Goal: Answer question/provide support: Share knowledge or assist other users

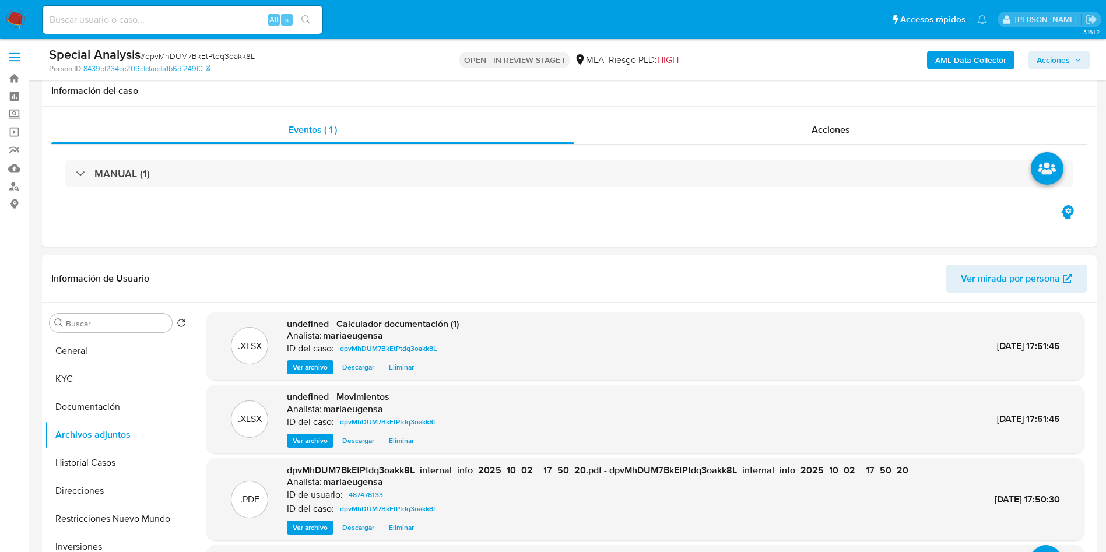
select select "10"
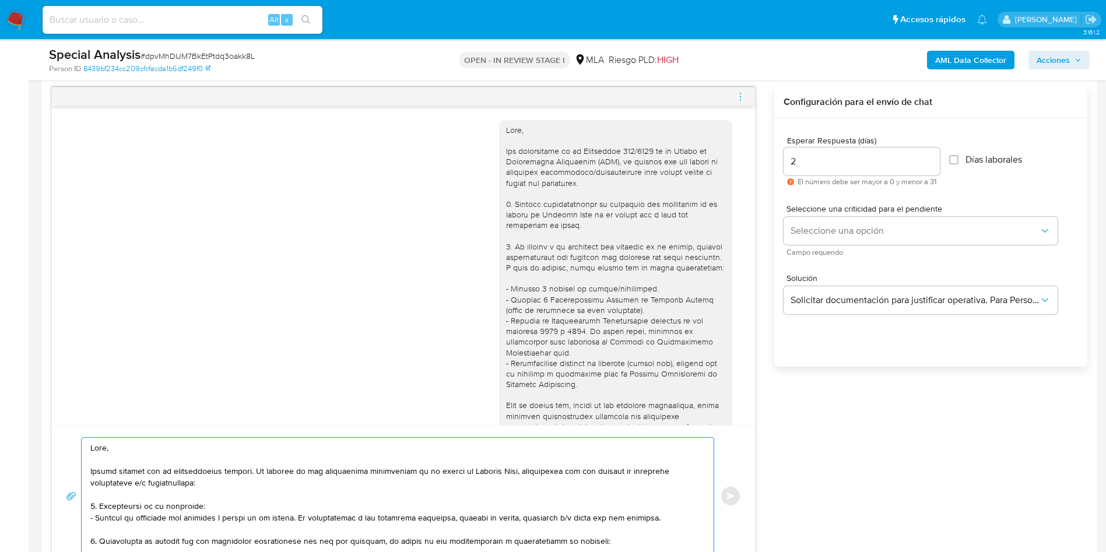
scroll to position [492, 0]
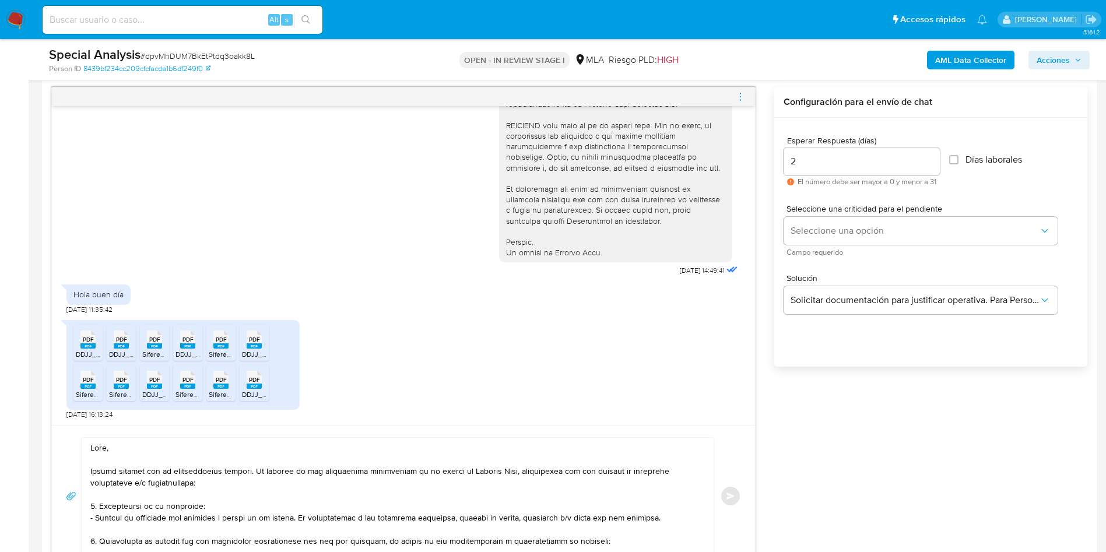
click at [199, 514] on textarea at bounding box center [394, 496] width 609 height 117
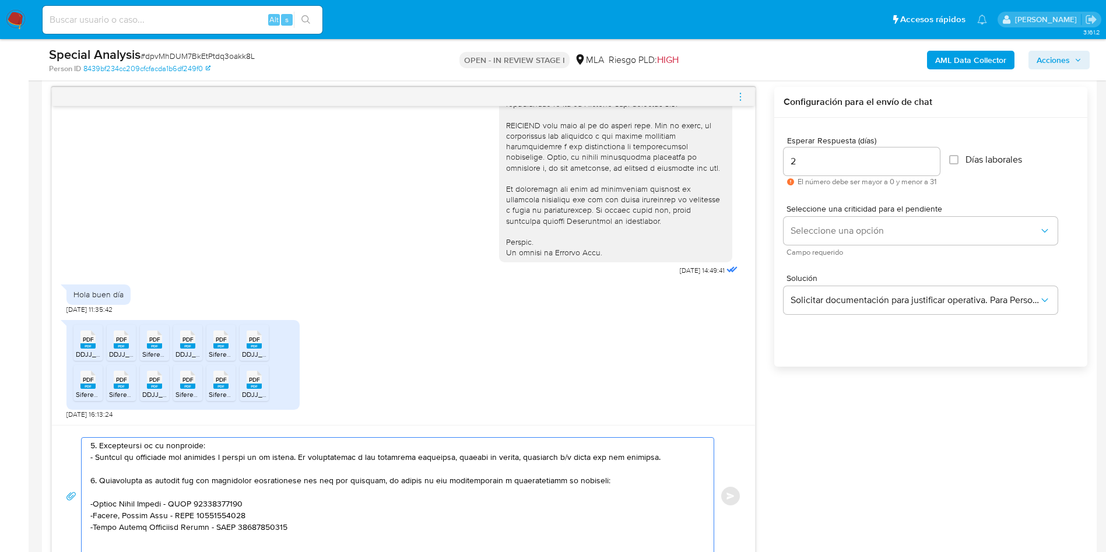
scroll to position [87, 0]
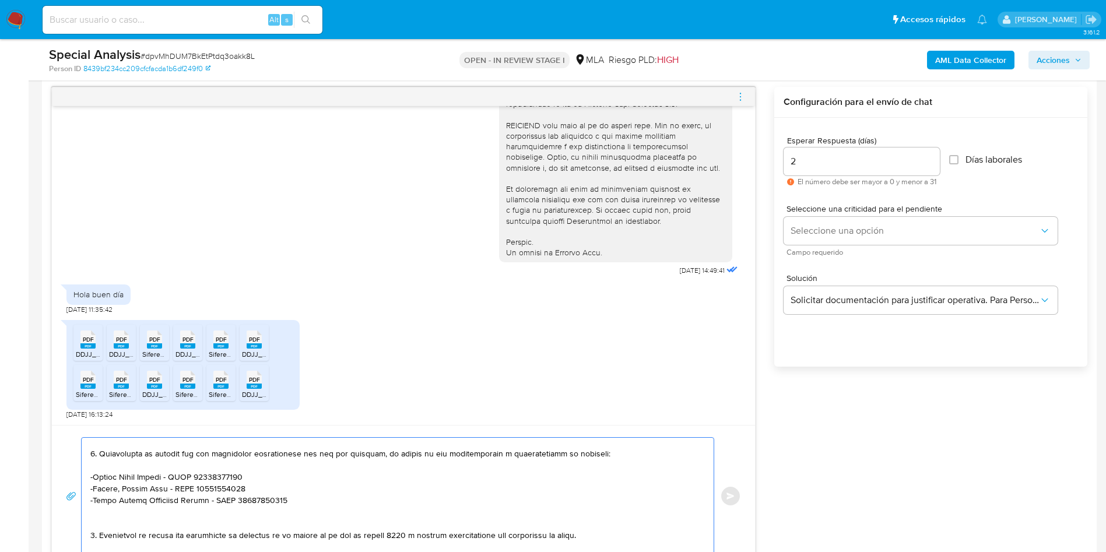
click at [99, 523] on textarea at bounding box center [394, 496] width 609 height 117
type textarea "Hola, Muchas gracias por la documentación enviada. En función de las operacione…"
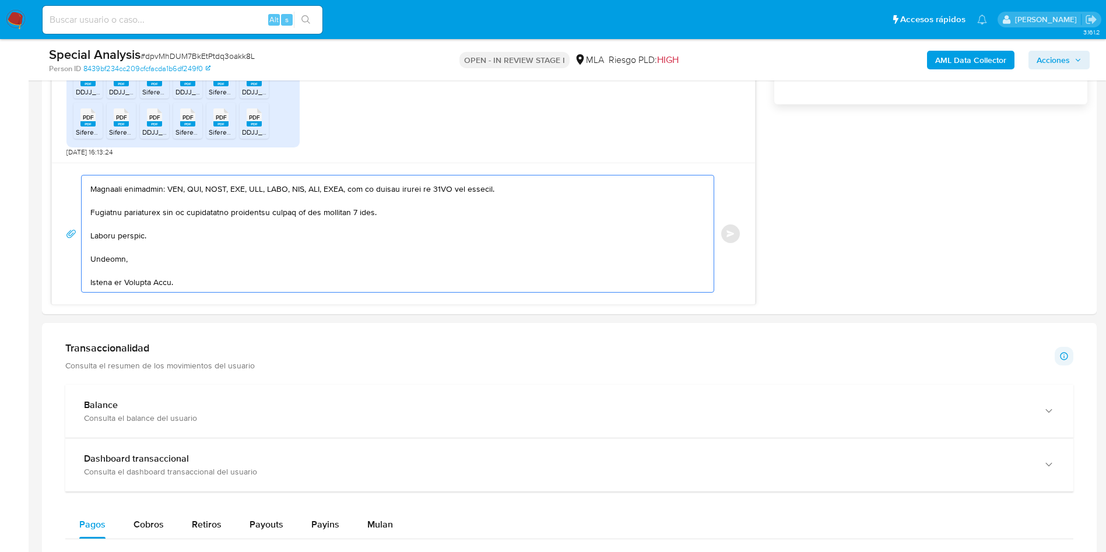
scroll to position [0, 0]
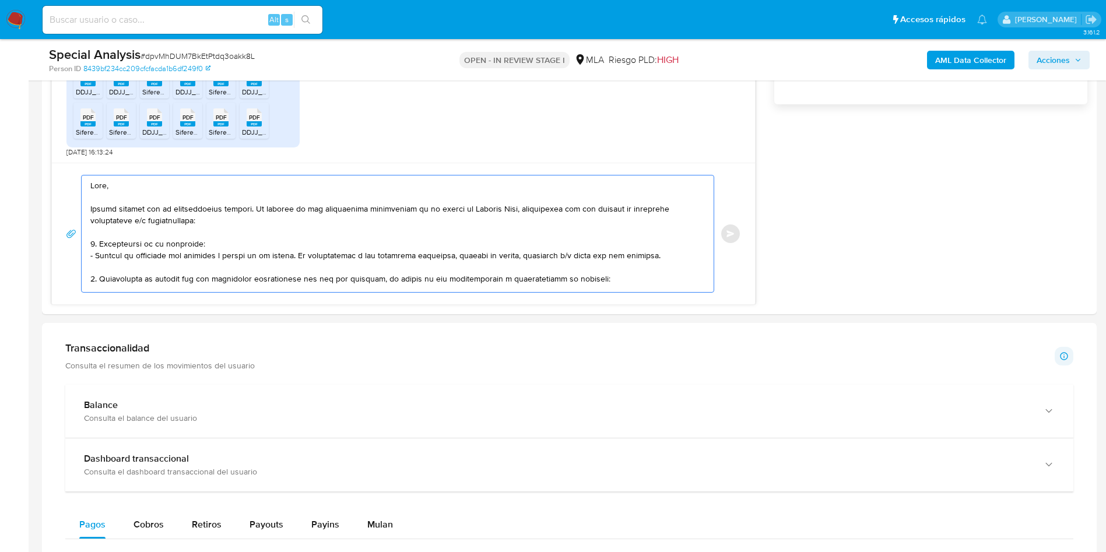
drag, startPoint x: 200, startPoint y: 276, endPoint x: 41, endPoint y: 140, distance: 208.8
click at [41, 140] on main "3.161.2 Asignado a mariaeugensa Asignado el: 16/09/2025 10:11:46 Creado el: 16/…" at bounding box center [553, 333] width 1106 height 2392
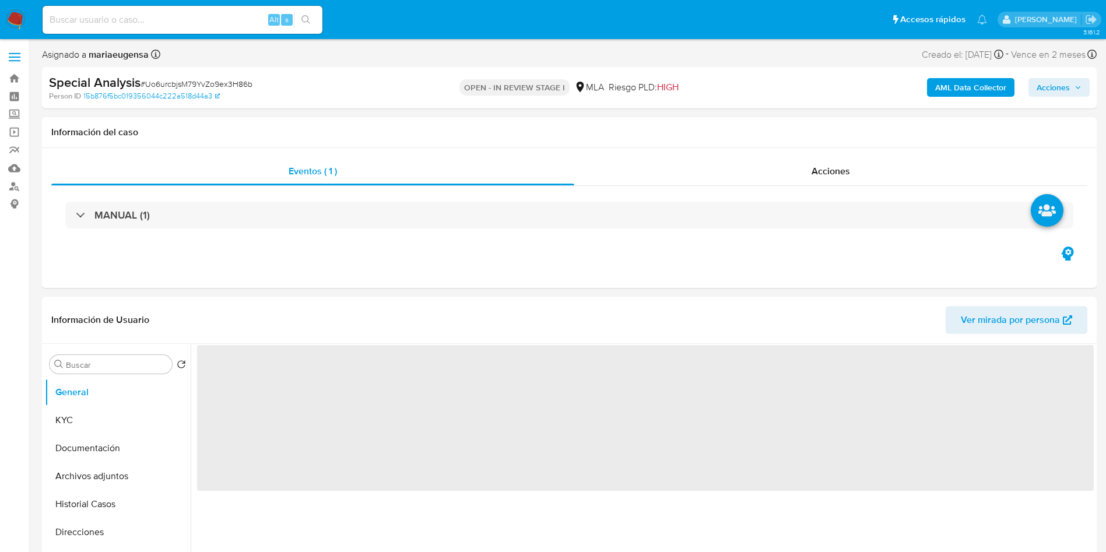
select select "10"
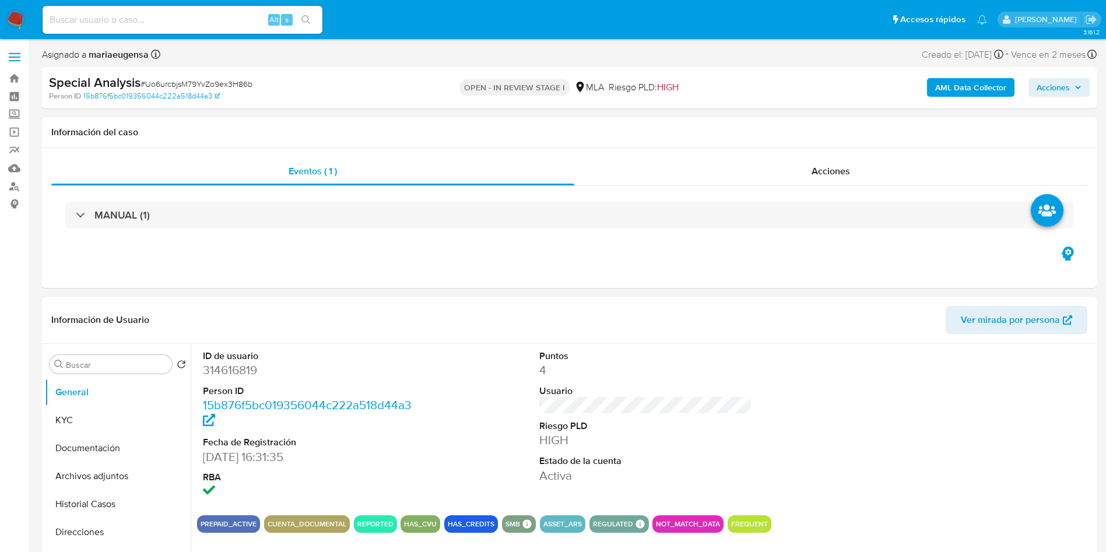
click at [17, 20] on img at bounding box center [16, 20] width 20 height 20
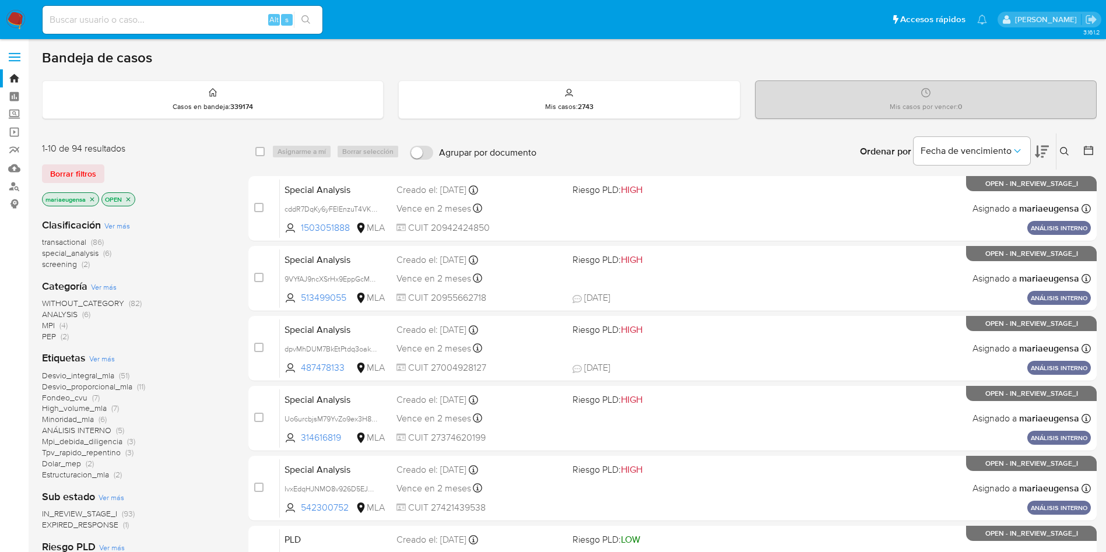
click at [212, 12] on input at bounding box center [183, 19] width 280 height 15
paste input "Uo6urcbjsM79YvZo9ex3H86b"
type input "Uo6urcbjsM79YvZo9ex3H86b"
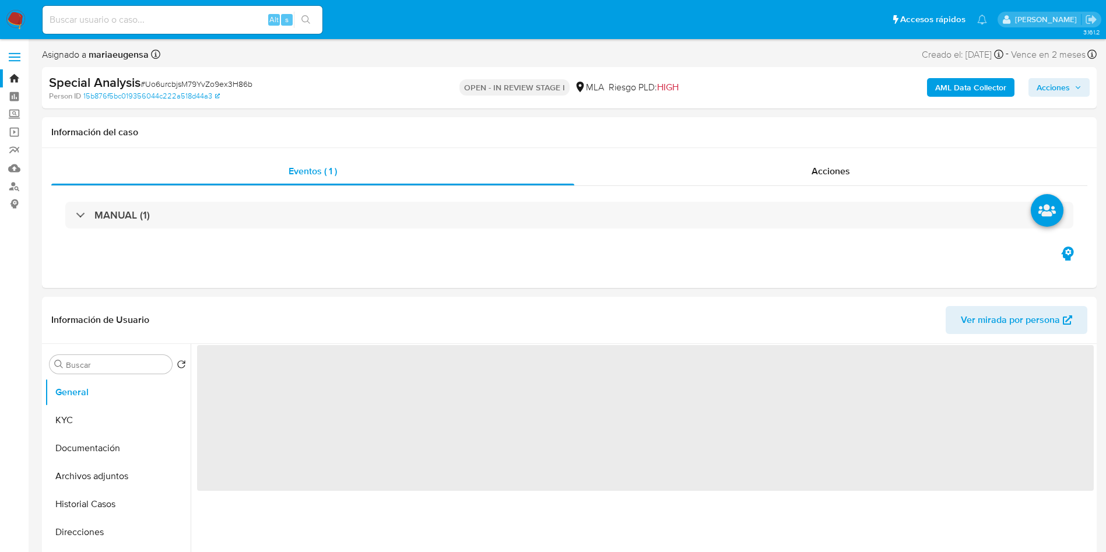
select select "10"
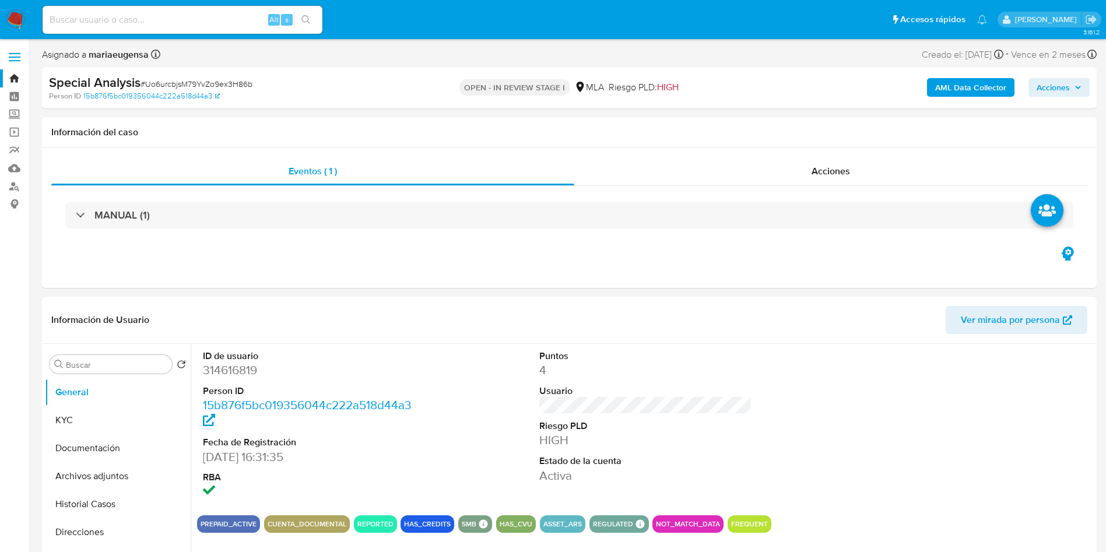
drag, startPoint x: 90, startPoint y: 501, endPoint x: 87, endPoint y: 525, distance: 24.6
click at [90, 501] on button "Historial Casos" at bounding box center [118, 504] width 146 height 28
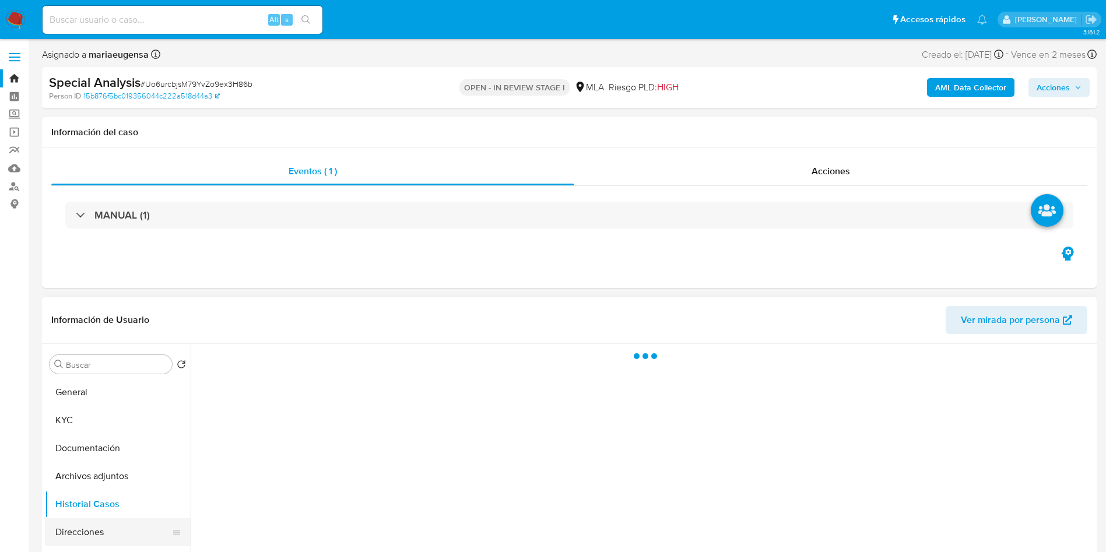
click at [87, 525] on button "Direcciones" at bounding box center [113, 532] width 136 height 28
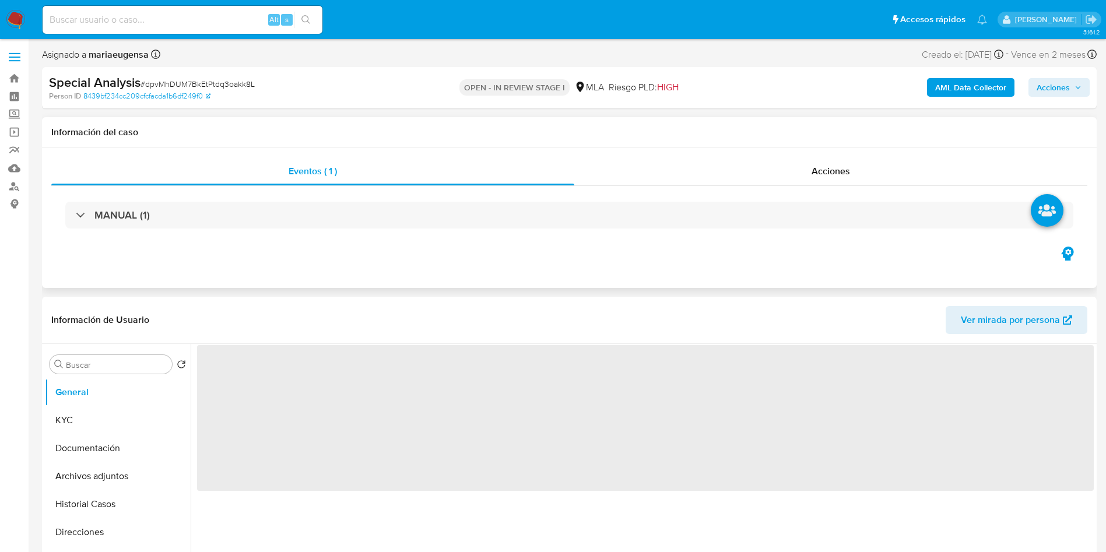
select select "10"
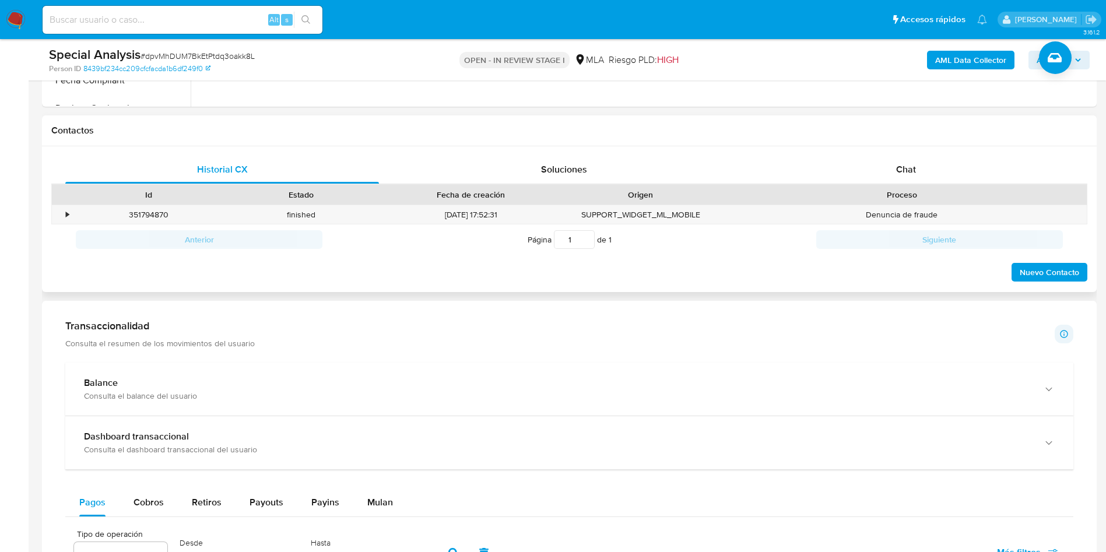
scroll to position [488, 0]
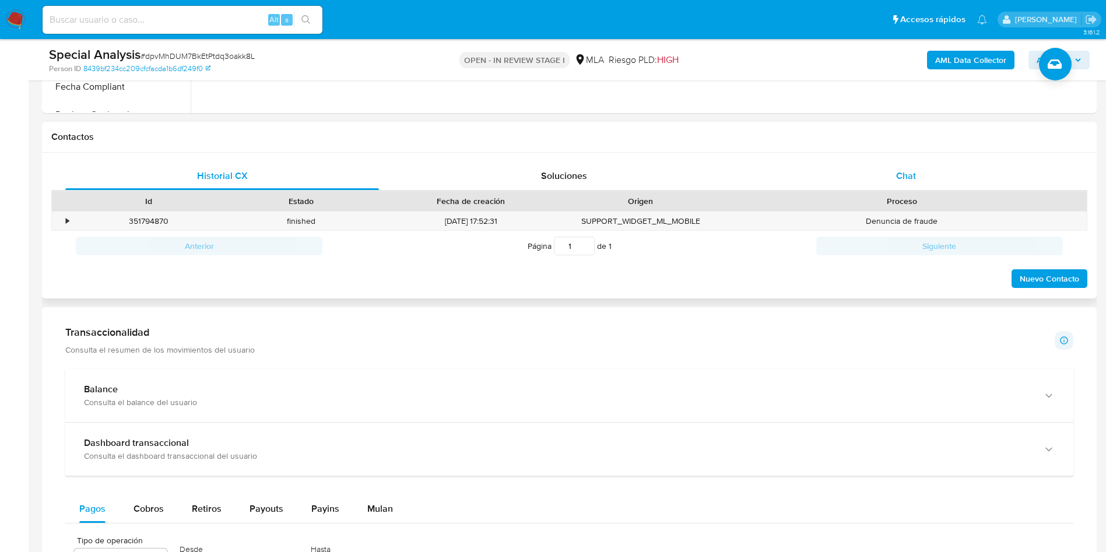
click at [930, 176] on div "Chat" at bounding box center [906, 176] width 314 height 28
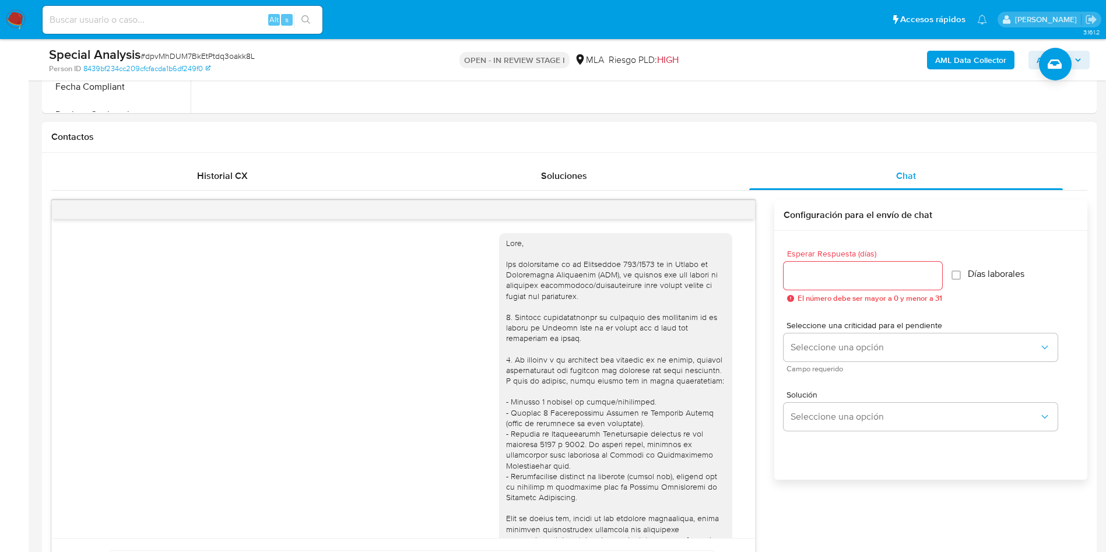
scroll to position [493, 0]
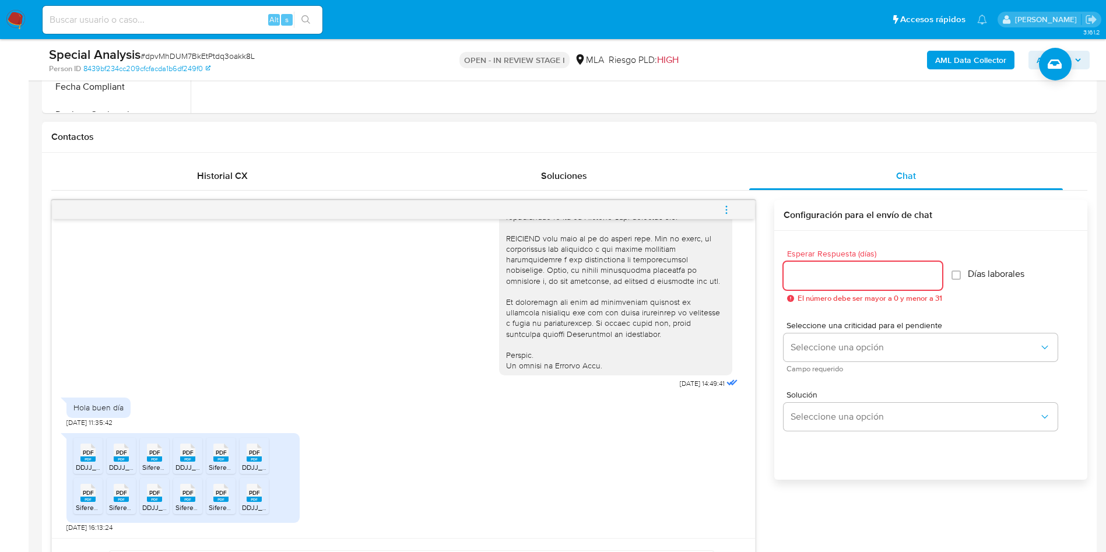
click at [789, 274] on input "Esperar Respuesta (días)" at bounding box center [862, 275] width 159 height 15
type input "2"
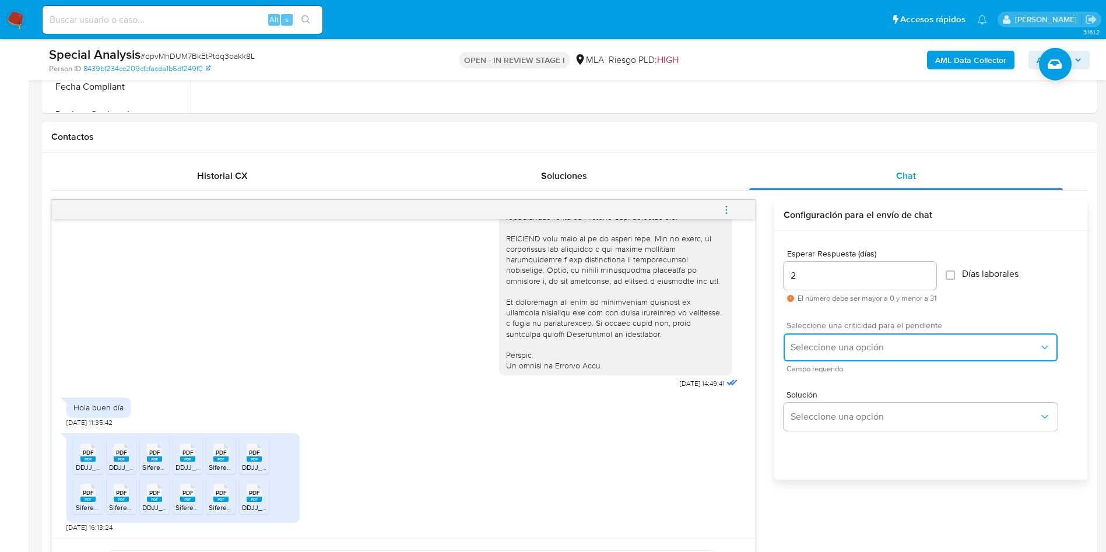
click at [818, 349] on span "Seleccione una opción" at bounding box center [914, 348] width 248 height 12
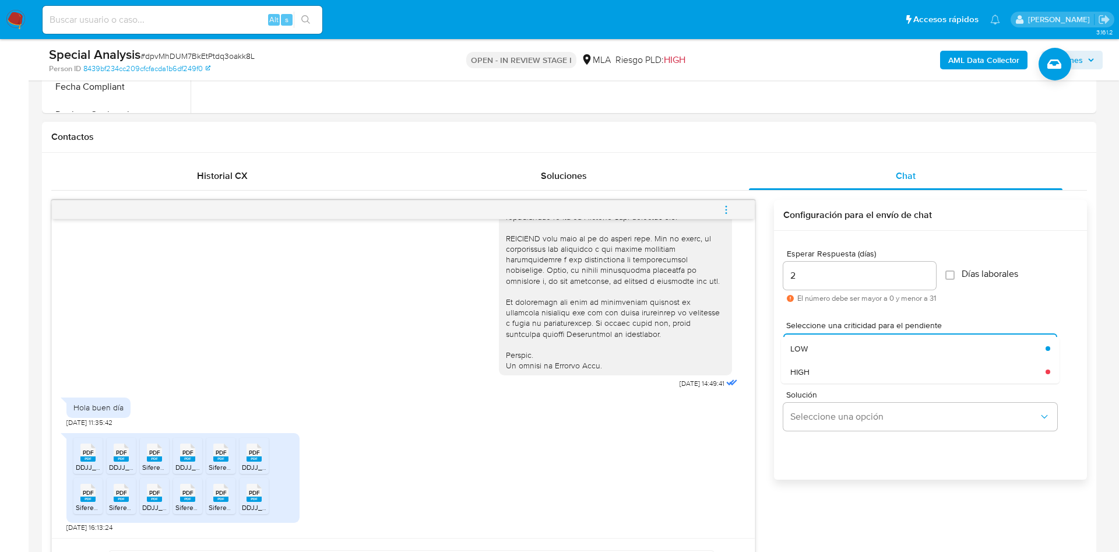
drag, startPoint x: 819, startPoint y: 355, endPoint x: 828, endPoint y: 384, distance: 30.4
click at [819, 354] on div "LOW" at bounding box center [917, 348] width 255 height 23
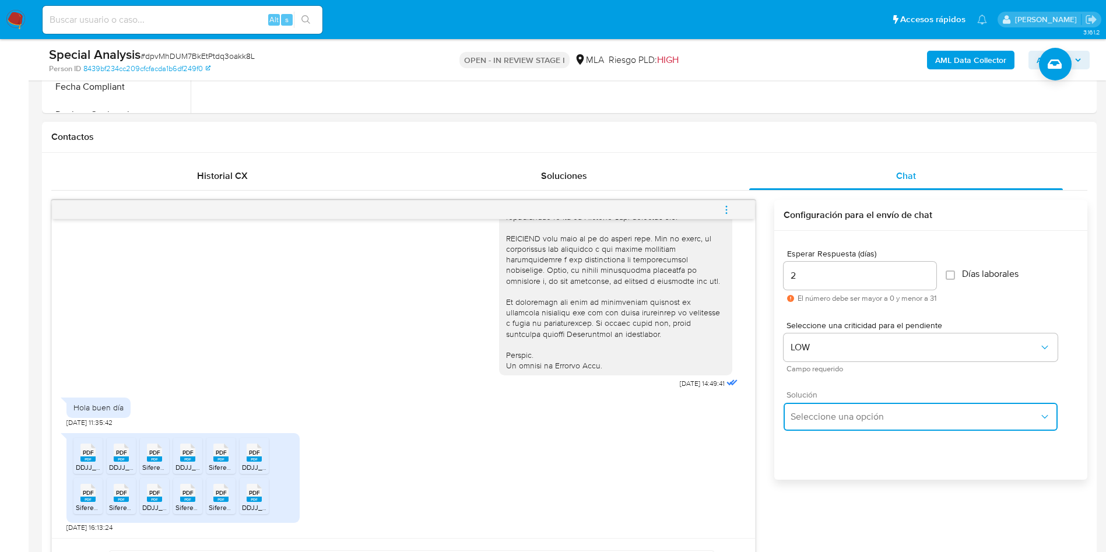
click at [829, 414] on span "Seleccione una opción" at bounding box center [914, 417] width 248 height 12
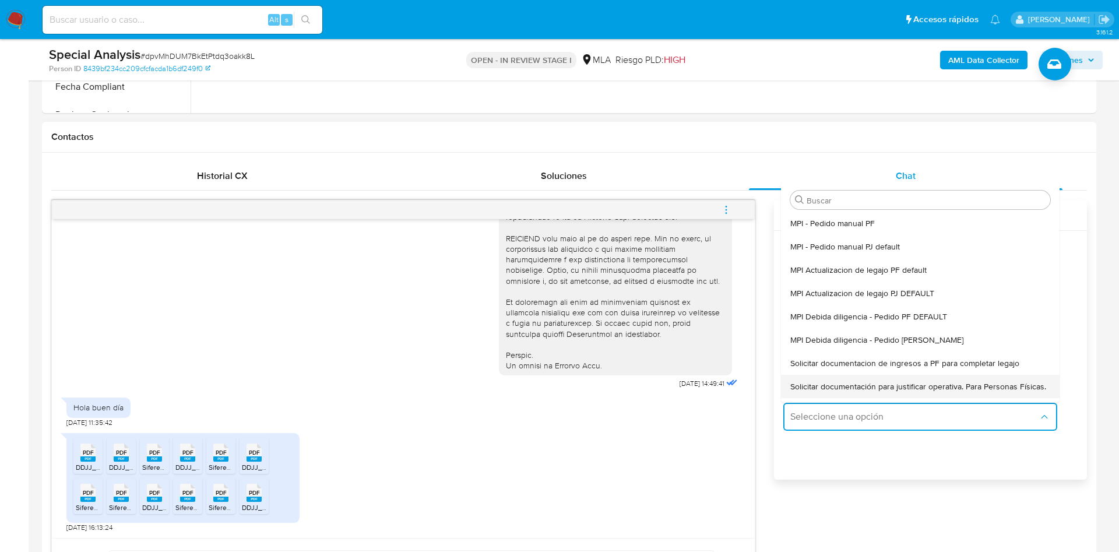
click at [834, 391] on span "Solicitar documentación para justificar operativa. Para Personas Físicas." at bounding box center [918, 386] width 256 height 10
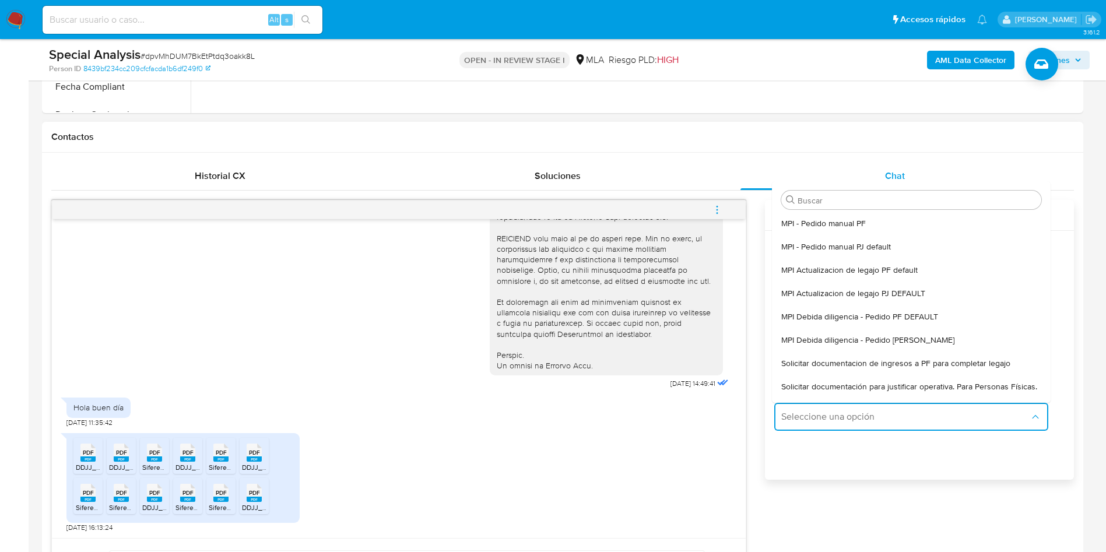
type textarea "Hola,En función de las operaciones registradas en tu cuenta de Mercado Pago, ne…"
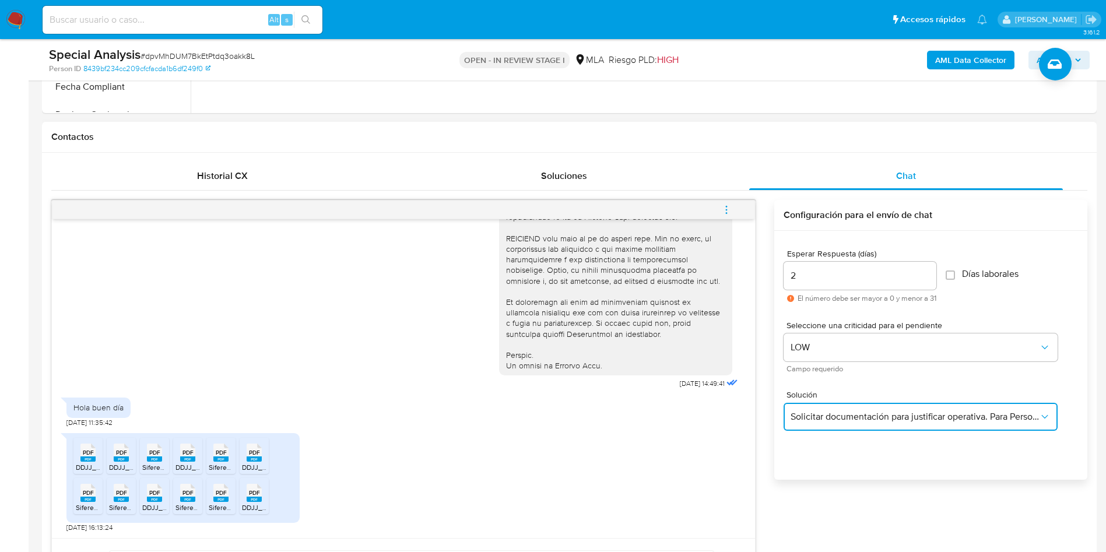
scroll to position [838, 0]
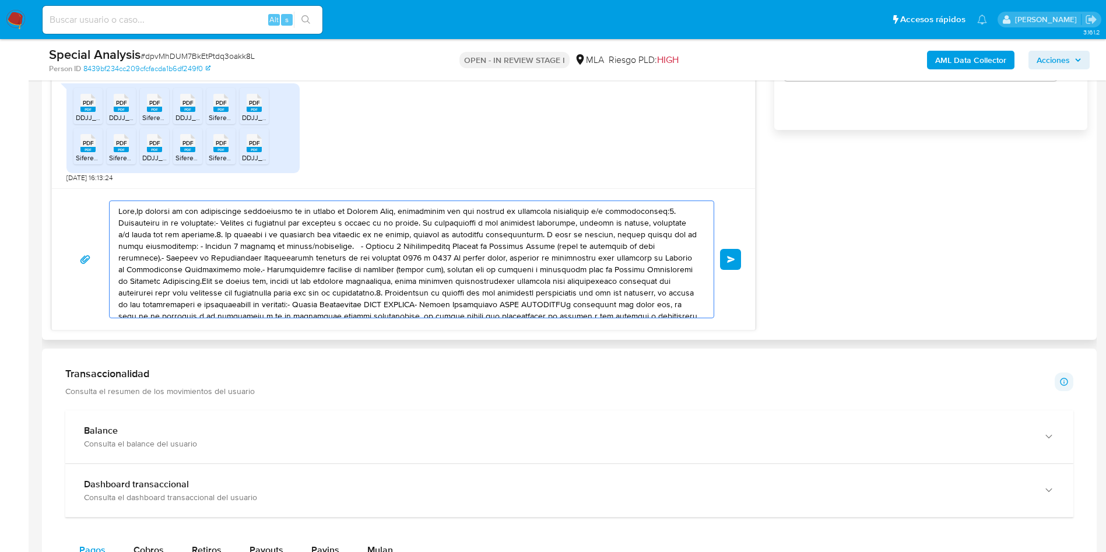
click at [228, 247] on textarea at bounding box center [408, 259] width 581 height 117
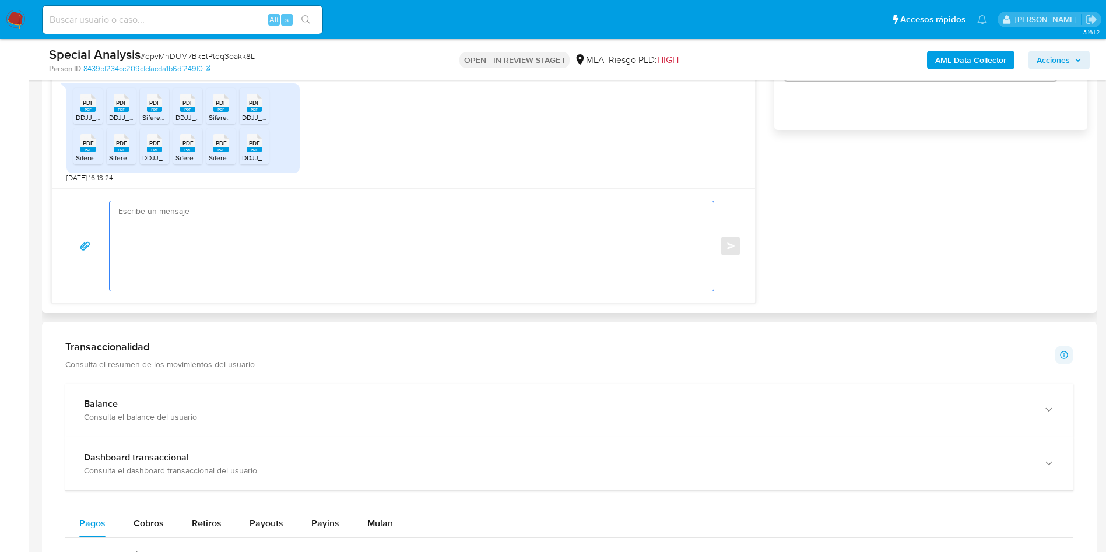
paste textarea "Hola, Muchas gracias por la documentación enviada. En función de las operacione…"
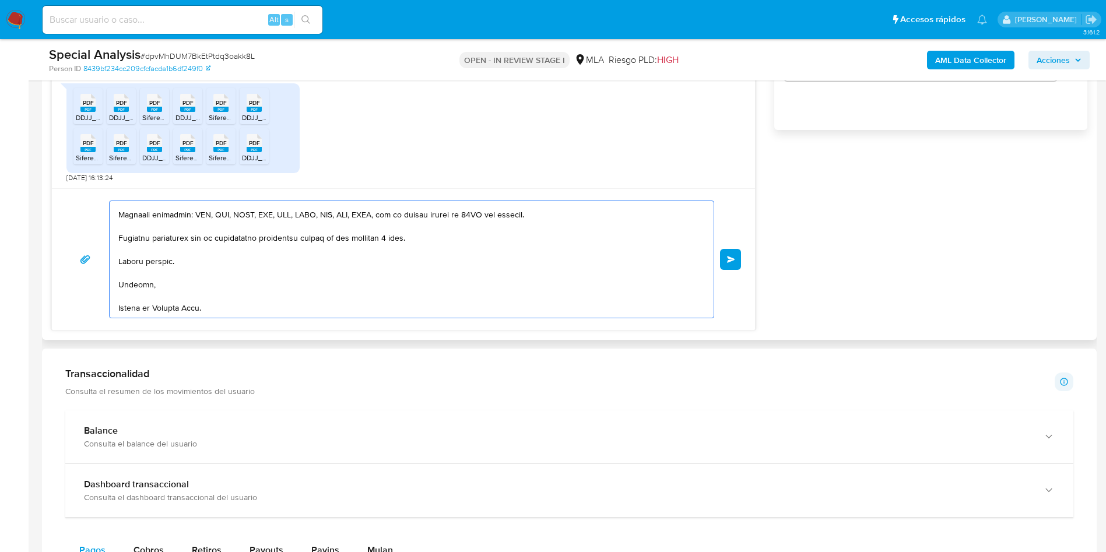
click at [228, 246] on textarea at bounding box center [408, 259] width 581 height 117
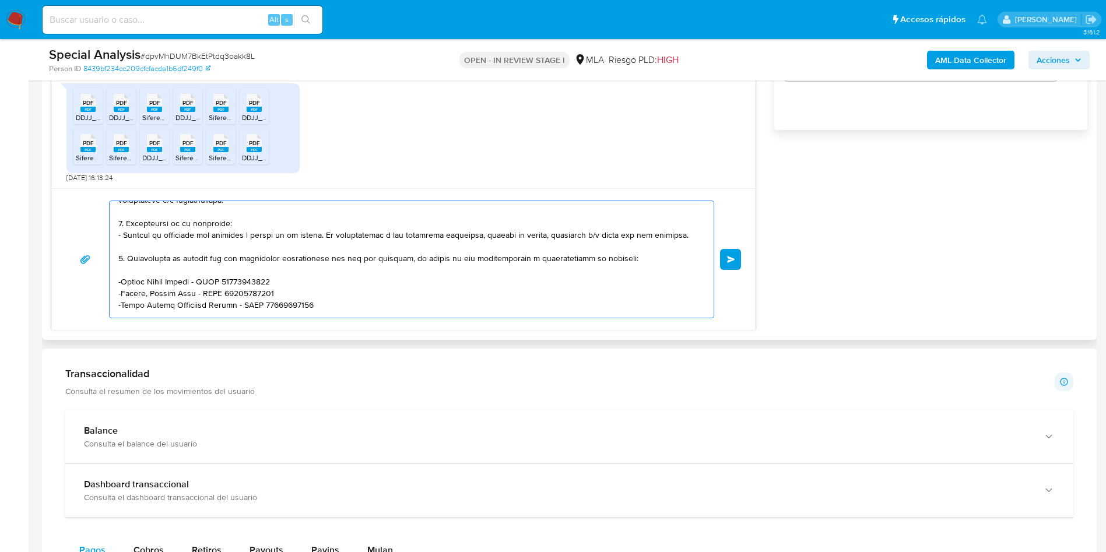
scroll to position [0, 0]
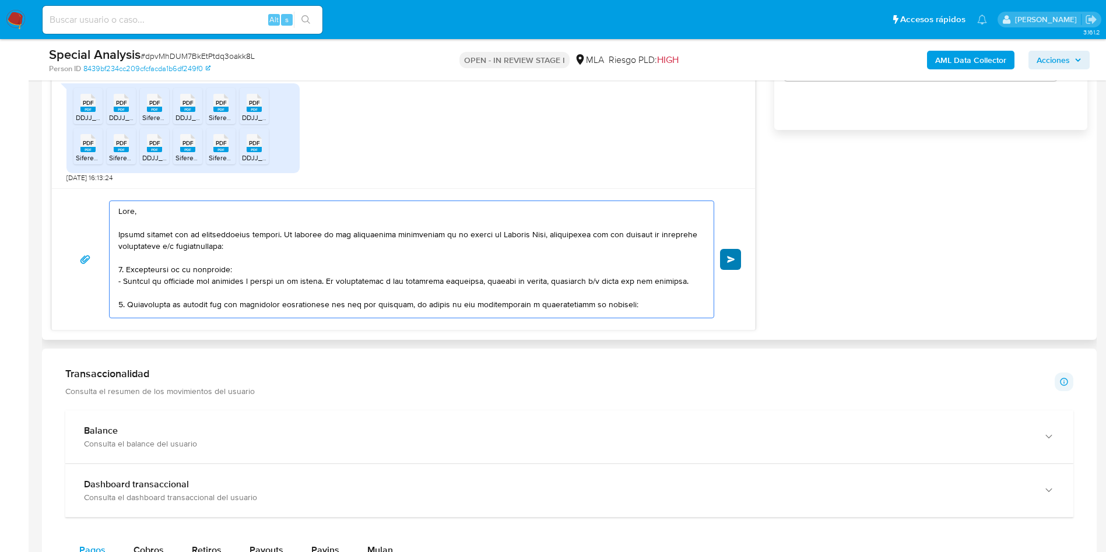
type textarea "Hola, Muchas gracias por la documentación enviada. En función de las operacione…"
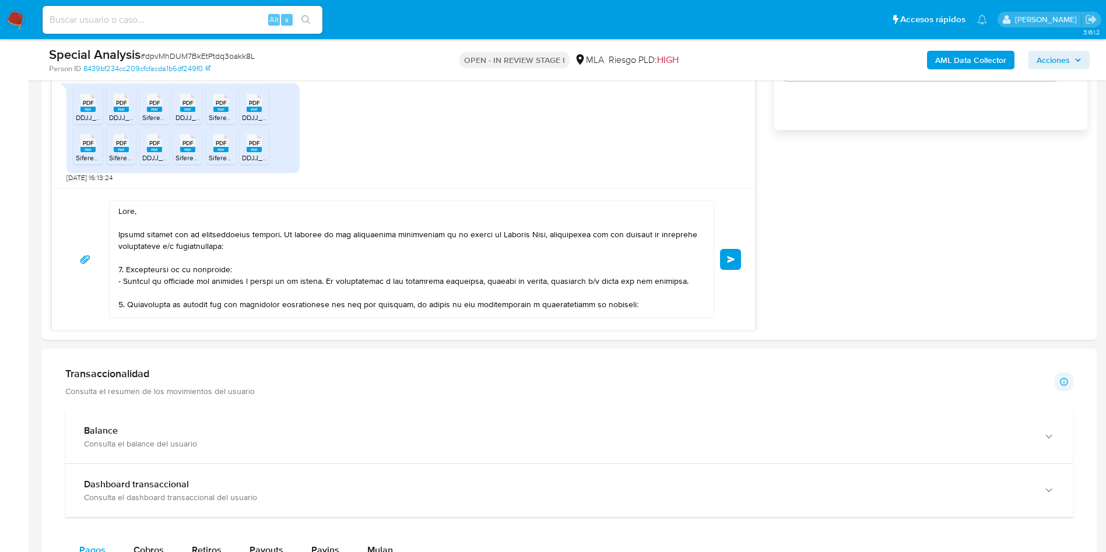
drag, startPoint x: 722, startPoint y: 262, endPoint x: 757, endPoint y: 540, distance: 280.8
click at [757, 540] on div "Información de Usuario Ver mirada por persona Buscar Volver al orden por defect…" at bounding box center [569, 457] width 1054 height 2079
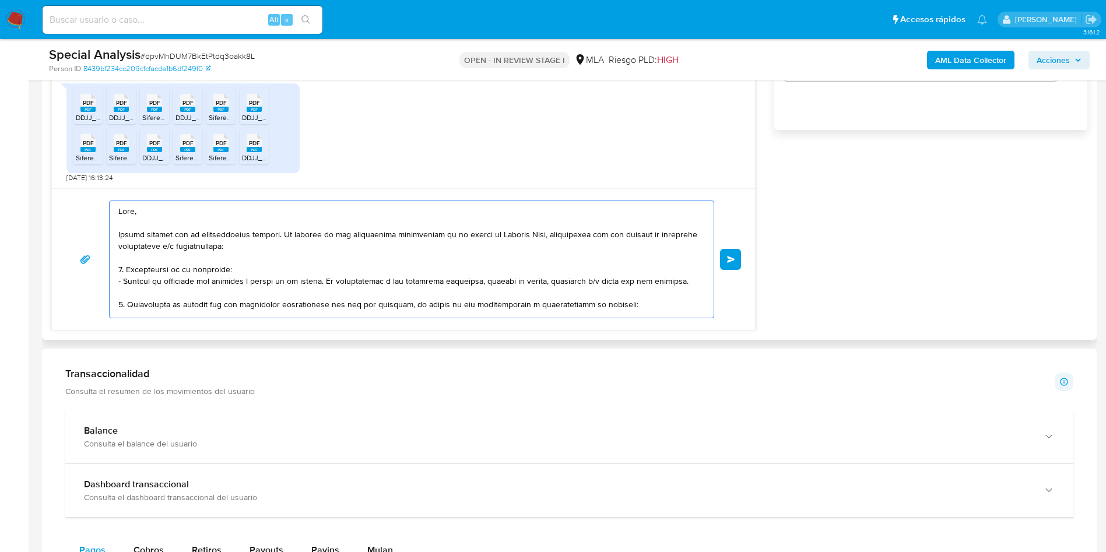
click at [476, 275] on textarea at bounding box center [408, 259] width 581 height 117
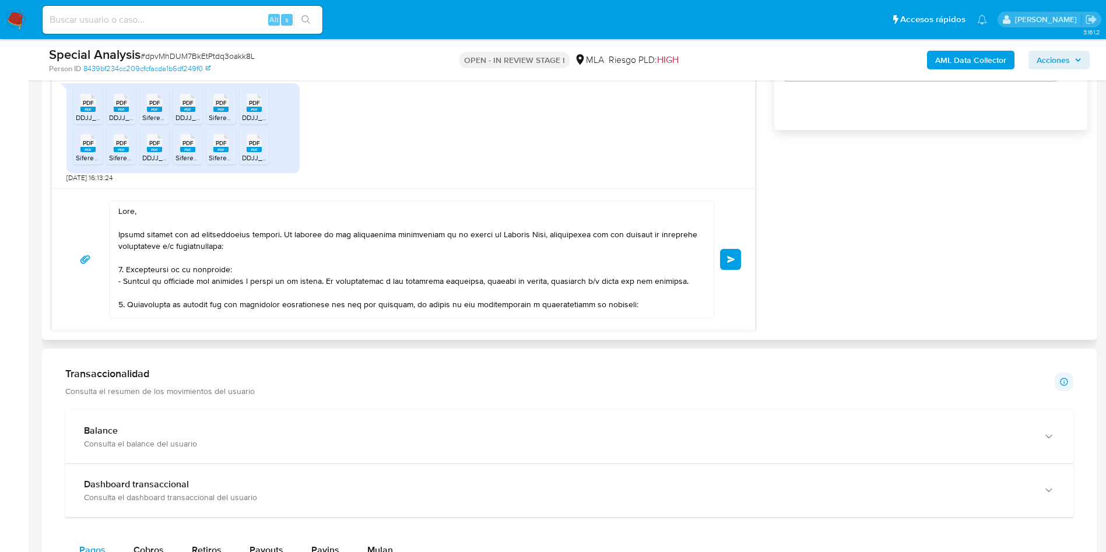
click at [724, 263] on button "Enviar" at bounding box center [730, 259] width 21 height 21
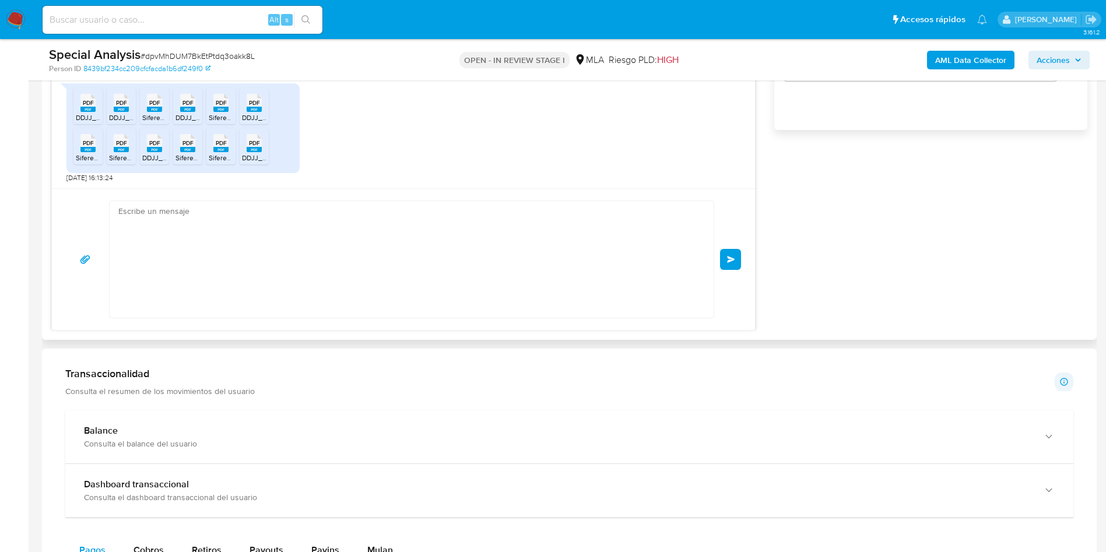
scroll to position [951, 0]
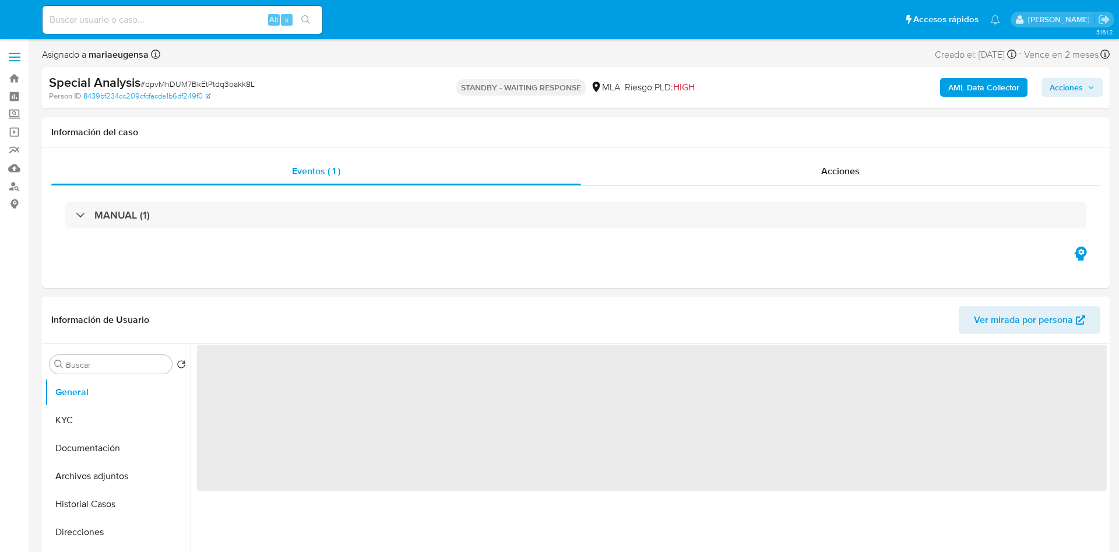
select select "10"
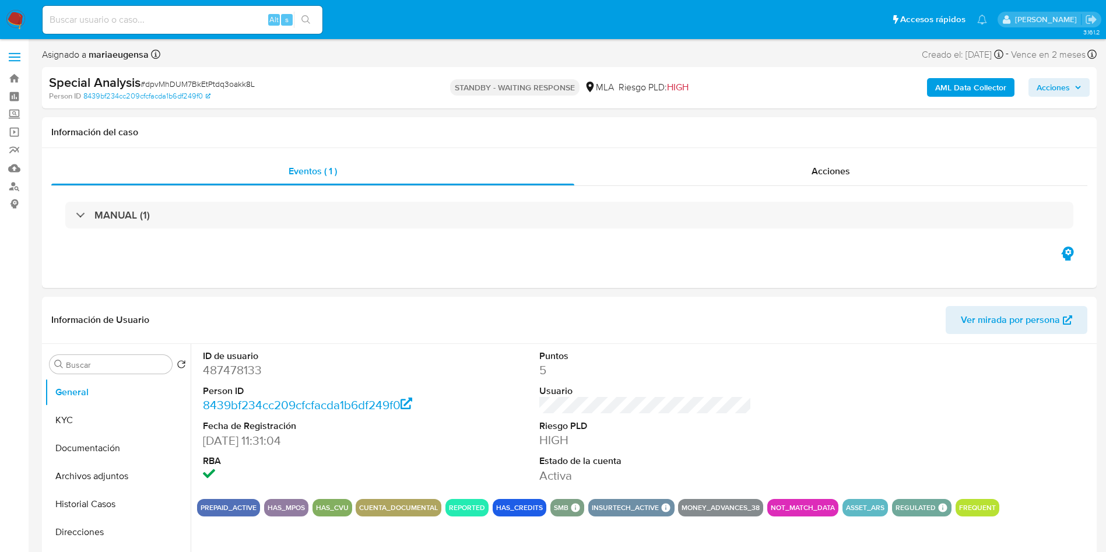
click at [170, 27] on div "Alt s" at bounding box center [183, 20] width 280 height 28
click at [170, 27] on input at bounding box center [183, 19] width 280 height 15
paste input "Uo6urcbjsM79YvZo9ex3H86b"
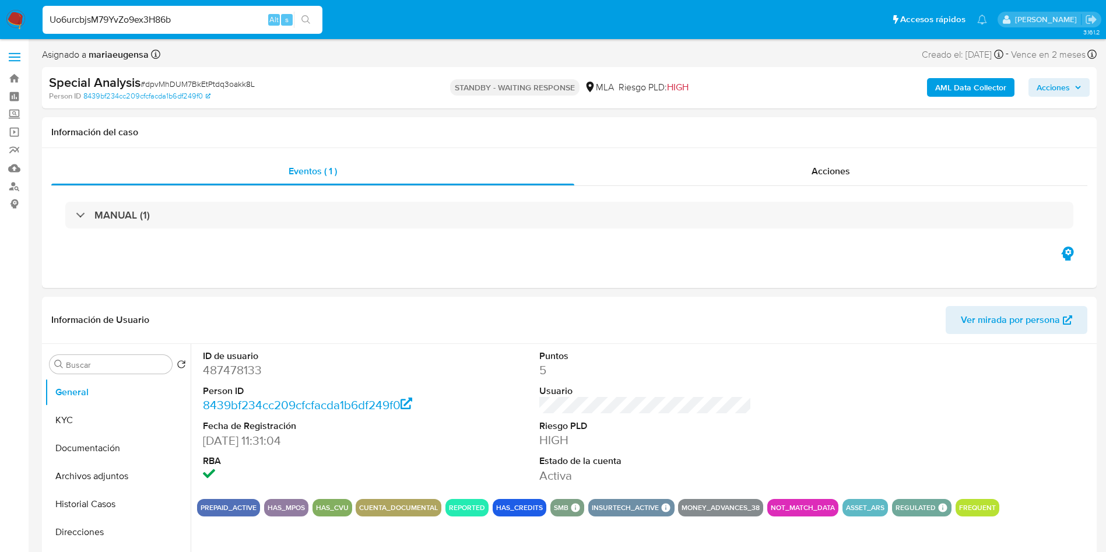
type input "Uo6urcbjsM79YvZo9ex3H86b"
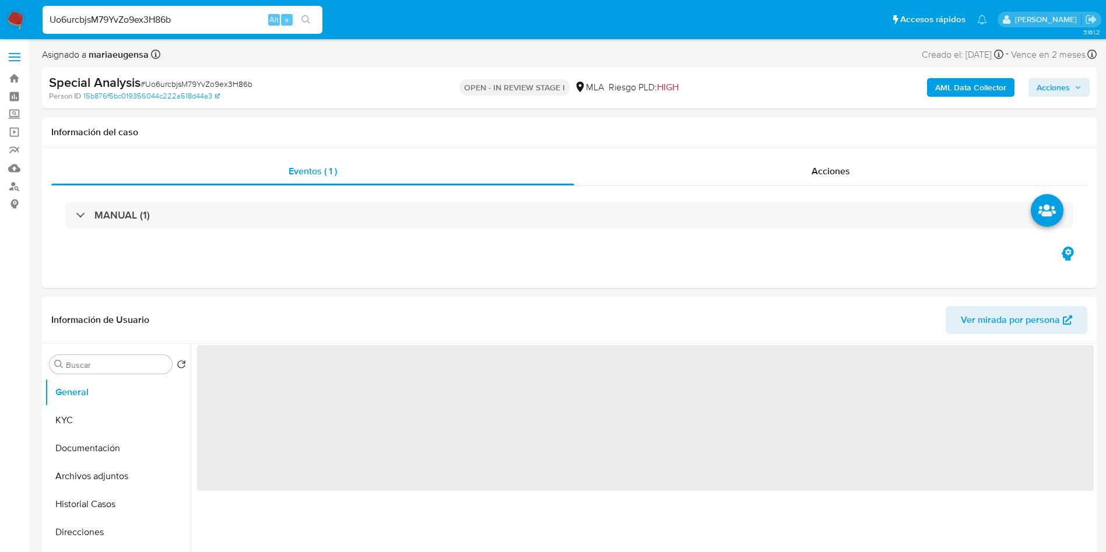
select select "10"
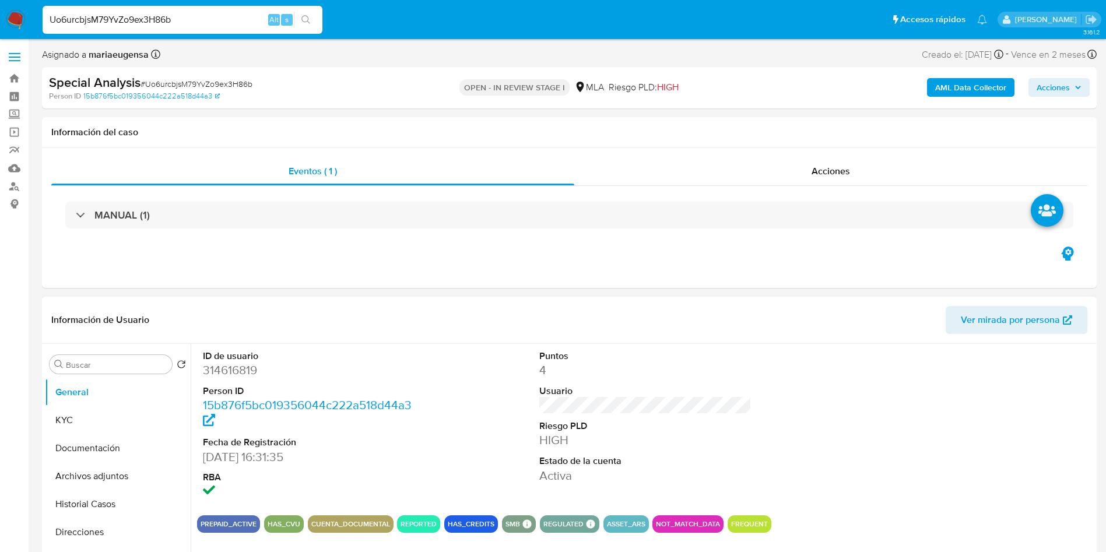
click at [217, 367] on dd "314616819" at bounding box center [309, 370] width 213 height 16
click at [217, 366] on dd "314616819" at bounding box center [309, 370] width 213 height 16
copy dd "314616819"
click at [230, 374] on dd "314616819" at bounding box center [309, 370] width 213 height 16
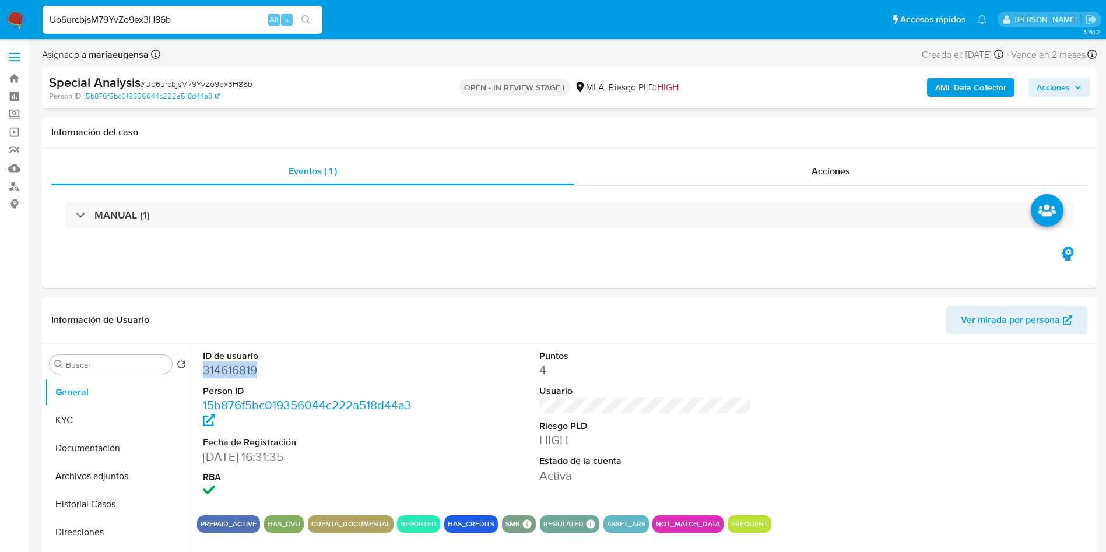
click at [231, 377] on dd "314616819" at bounding box center [309, 370] width 213 height 16
click at [178, 84] on span "# Uo6urcbjsM79YvZo9ex3H86b" at bounding box center [196, 84] width 112 height 12
copy span "Uo6urcbjsM79YvZo9ex3H86b"
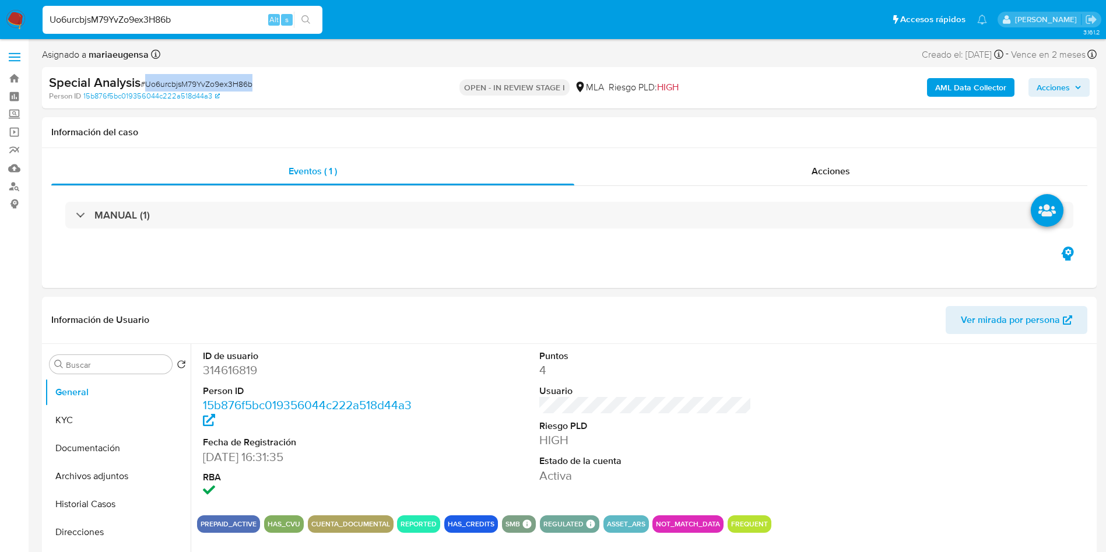
click at [178, 84] on span "# Uo6urcbjsM79YvZo9ex3H86b" at bounding box center [196, 84] width 112 height 12
click at [231, 371] on dd "314616819" at bounding box center [309, 370] width 213 height 16
copy dd "314616819"
drag, startPoint x: 102, startPoint y: 416, endPoint x: 27, endPoint y: 437, distance: 77.9
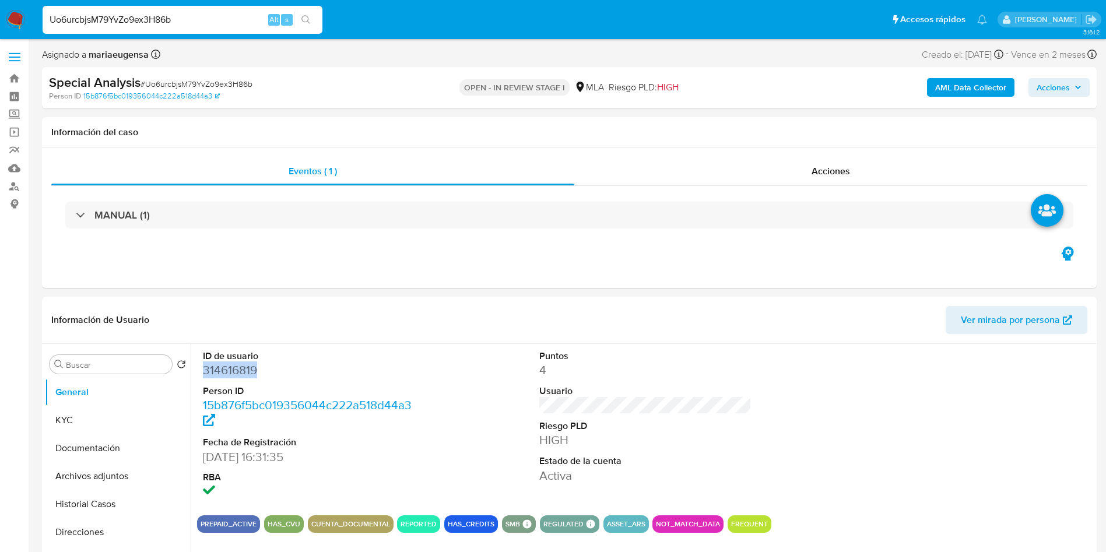
click at [97, 423] on button "KYC" at bounding box center [118, 420] width 146 height 28
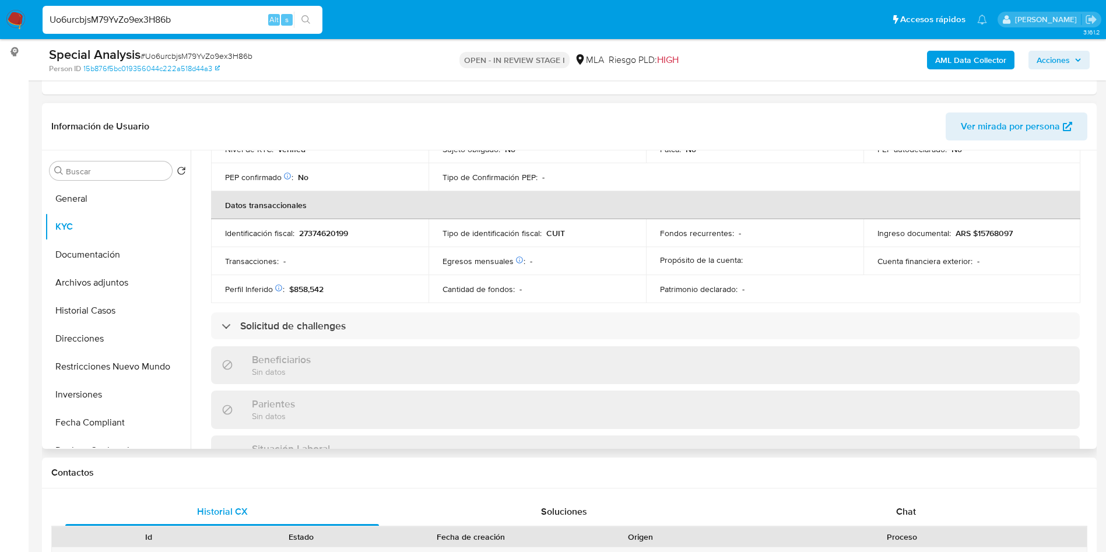
scroll to position [199, 0]
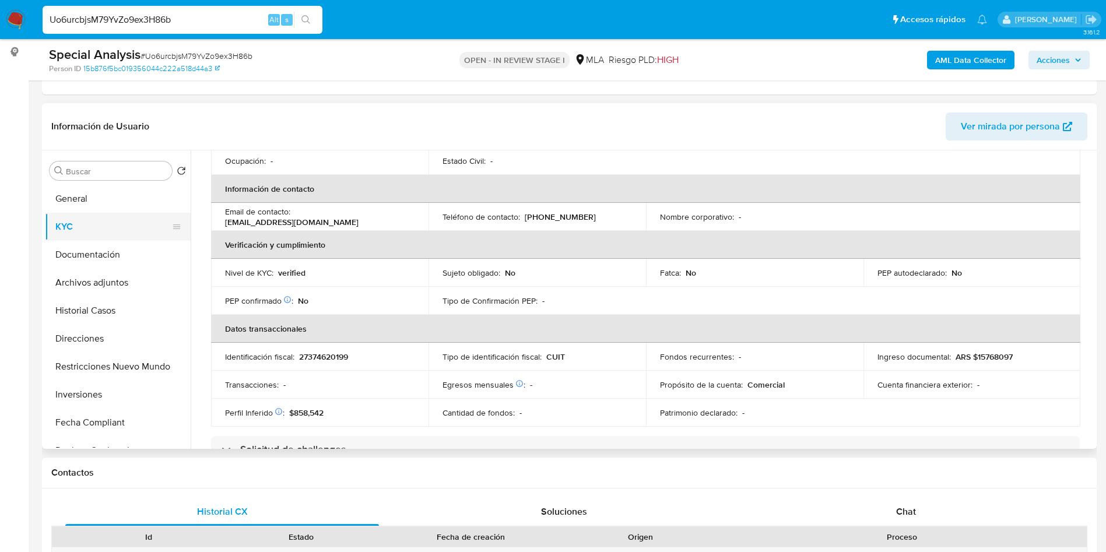
click at [121, 232] on button "KYC" at bounding box center [113, 227] width 136 height 28
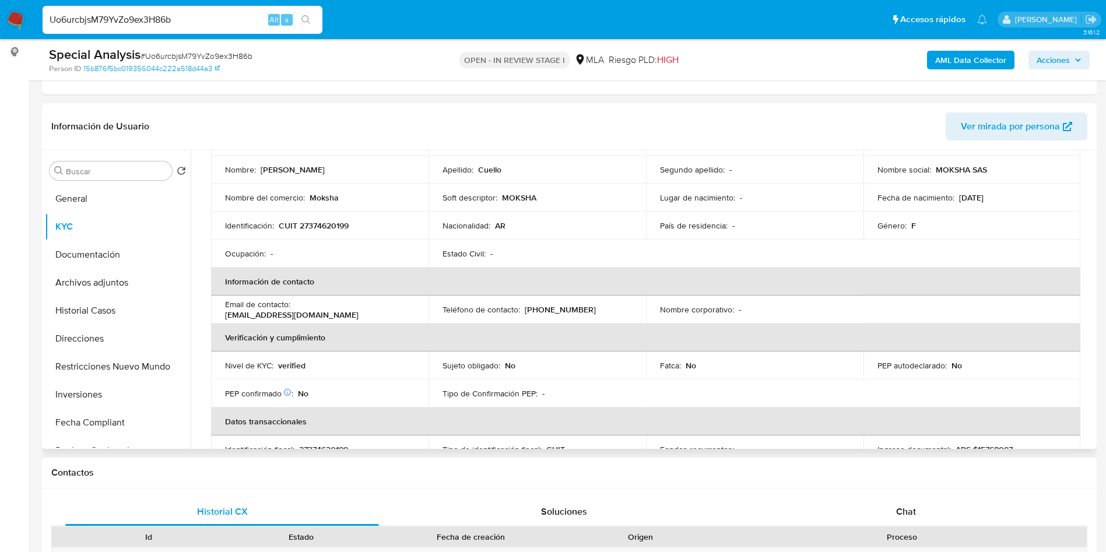
scroll to position [0, 0]
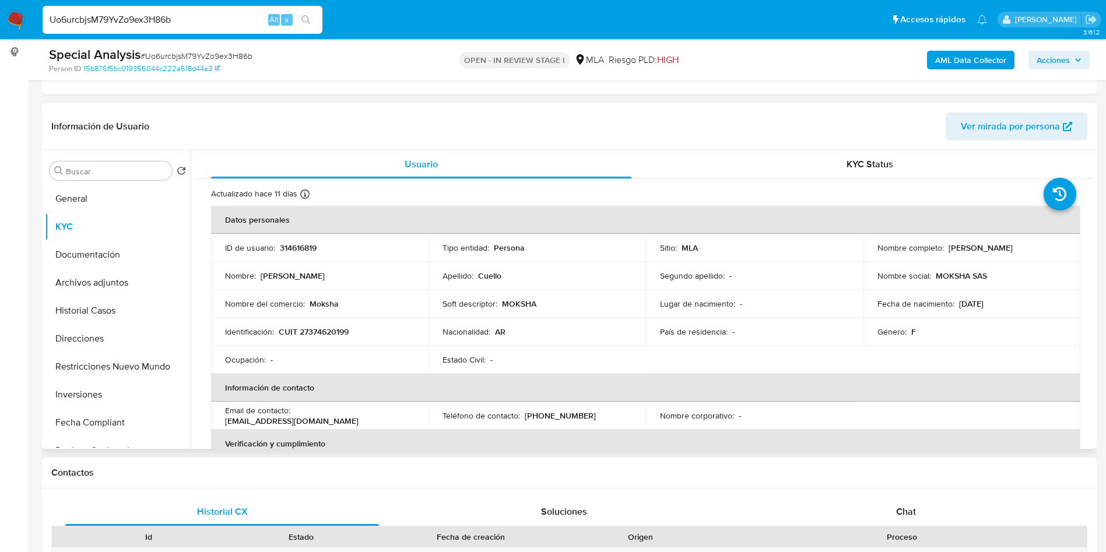
drag, startPoint x: 930, startPoint y: 278, endPoint x: 1033, endPoint y: 261, distance: 105.2
click at [1033, 261] on tbody "ID de usuario : 314616819 Tipo entidad : Persona Sitio : MLA Nombre completo : …" at bounding box center [645, 304] width 869 height 140
click at [1000, 272] on div "Nombre social : MOKSHA SAS" at bounding box center [971, 275] width 189 height 10
drag, startPoint x: 933, startPoint y: 273, endPoint x: 977, endPoint y: 251, distance: 49.5
click at [994, 271] on div "Nombre social : MOKSHA SAS" at bounding box center [971, 275] width 189 height 10
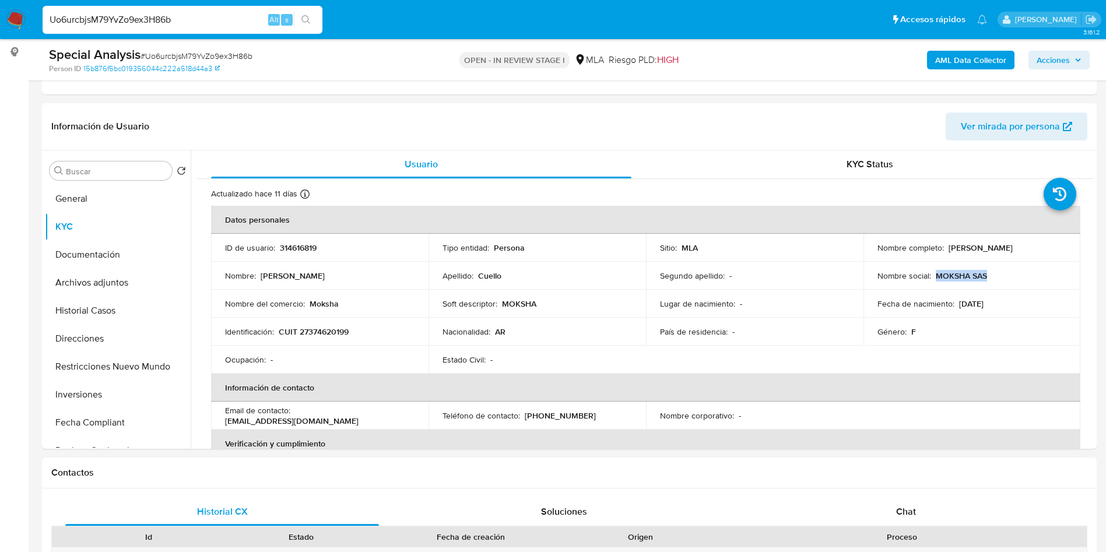
copy p "MOKSHA SAS"
click at [165, 52] on span "# Uo6urcbjsM79YvZo9ex3H86b" at bounding box center [196, 56] width 112 height 12
copy span "Uo6urcbjsM79YvZo9ex3H86b"
click at [76, 194] on button "General" at bounding box center [113, 199] width 136 height 28
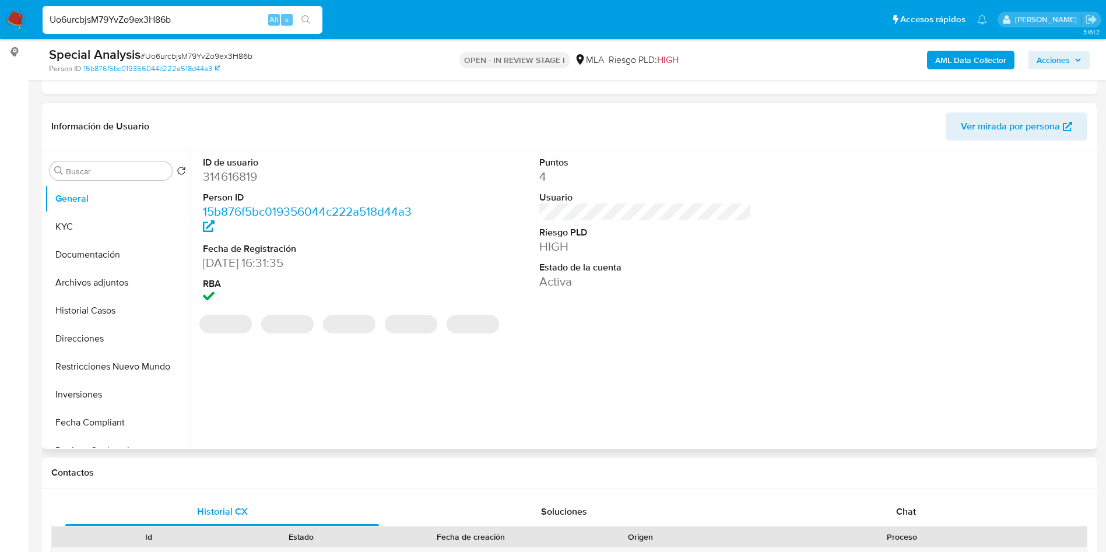
click at [245, 175] on dd "314616819" at bounding box center [309, 176] width 213 height 16
copy dd "314616819"
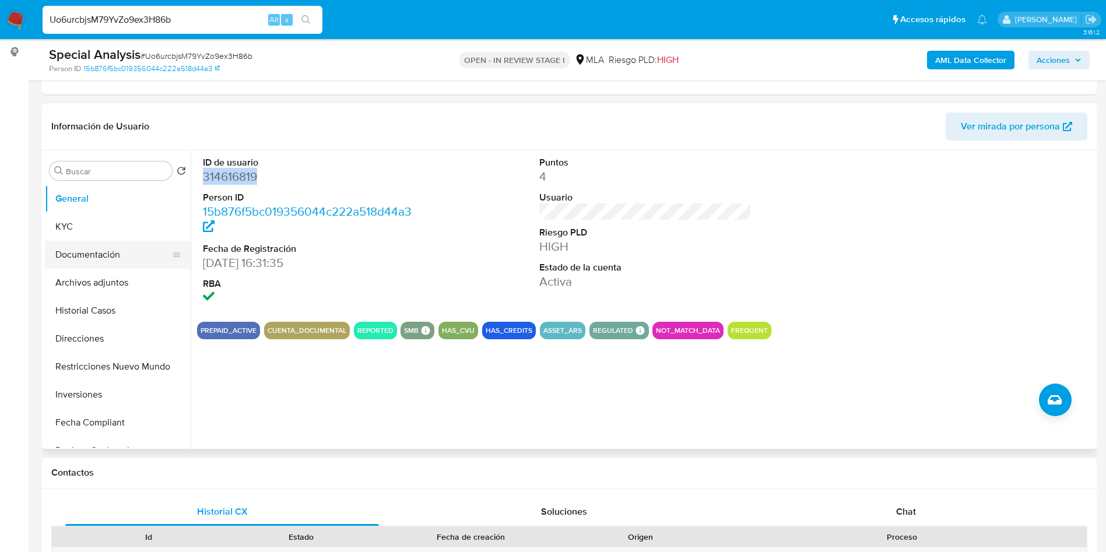
drag, startPoint x: 102, startPoint y: 228, endPoint x: 71, endPoint y: 265, distance: 47.9
click at [94, 240] on ul "General KYC Documentación Archivos adjuntos Historial Casos Direcciones Restric…" at bounding box center [118, 316] width 146 height 263
click at [104, 224] on button "KYC" at bounding box center [113, 227] width 136 height 28
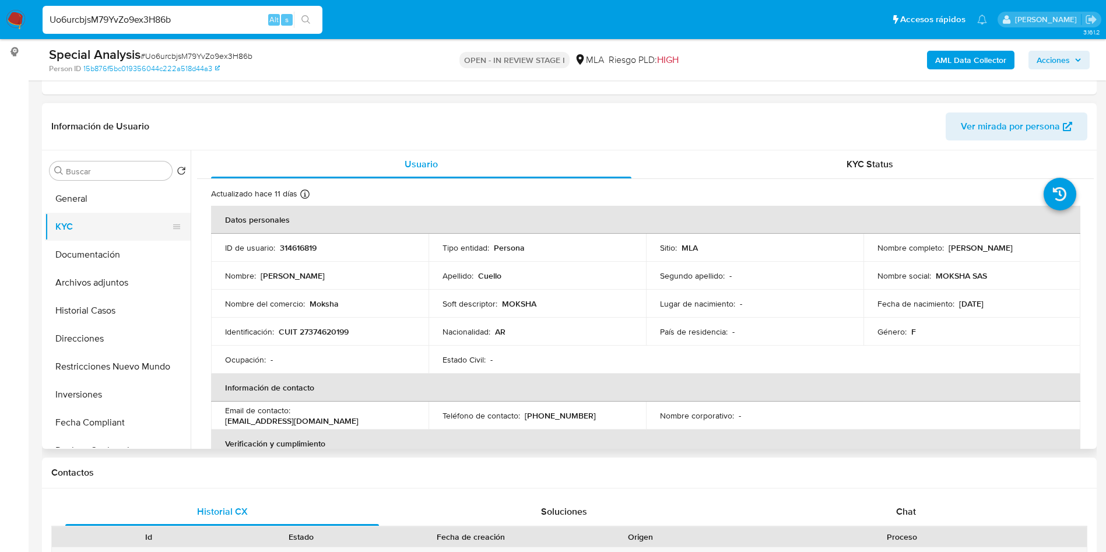
click at [99, 223] on button "KYC" at bounding box center [113, 227] width 136 height 28
click at [92, 335] on button "Direcciones" at bounding box center [113, 339] width 136 height 28
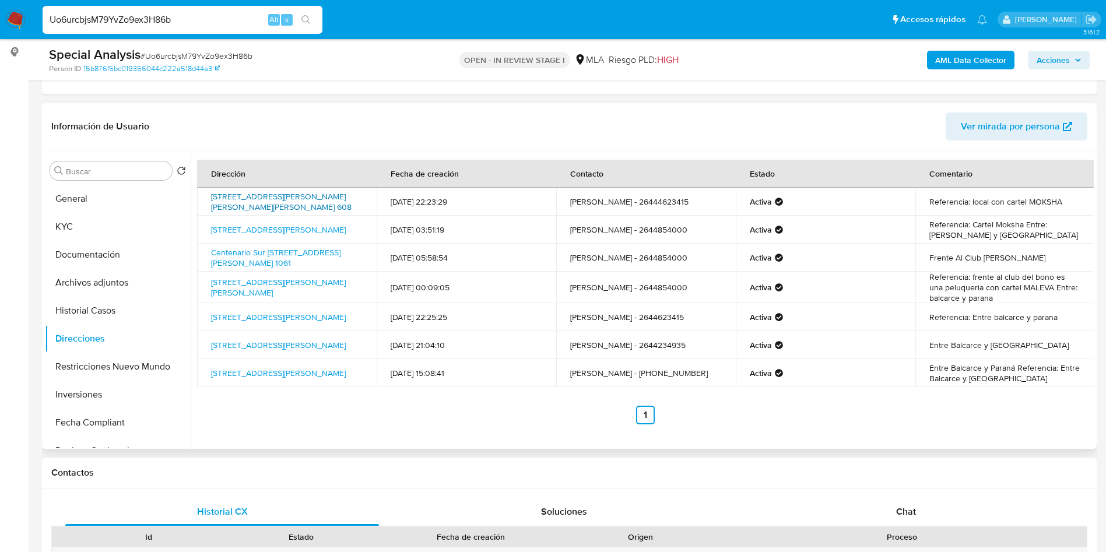
click at [305, 194] on link "[STREET_ADDRESS][PERSON_NAME][PERSON_NAME][PERSON_NAME] 608" at bounding box center [281, 202] width 140 height 22
click at [292, 233] on link "[STREET_ADDRESS][PERSON_NAME]" at bounding box center [278, 230] width 135 height 12
drag, startPoint x: 271, startPoint y: 240, endPoint x: 202, endPoint y: 222, distance: 71.1
click at [202, 222] on td "[STREET_ADDRESS][PERSON_NAME]" at bounding box center [287, 230] width 180 height 28
copy link "[STREET_ADDRESS][PERSON_NAME]"
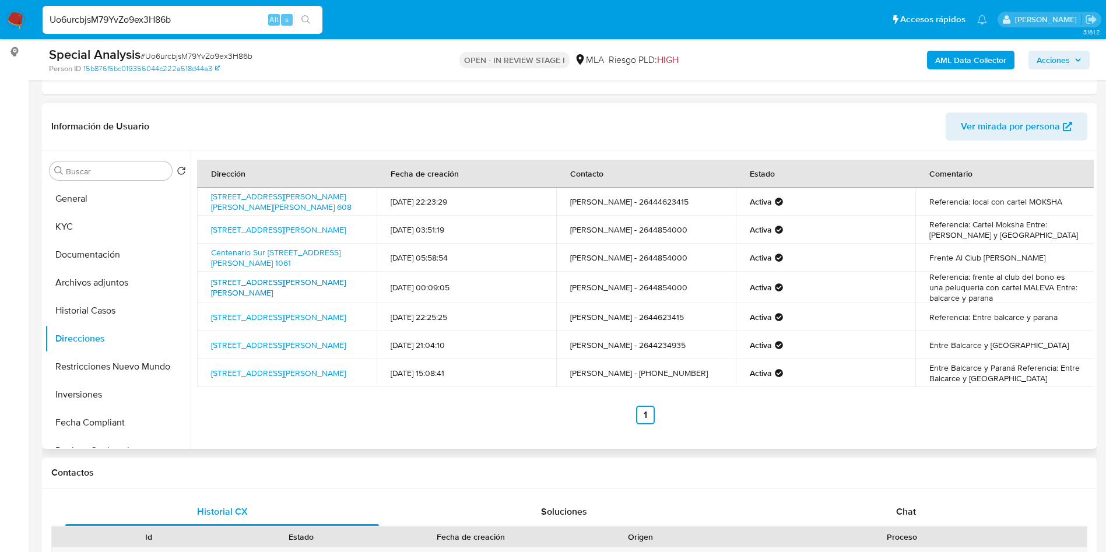
click at [249, 296] on link "[STREET_ADDRESS][PERSON_NAME][PERSON_NAME]" at bounding box center [278, 287] width 135 height 22
drag, startPoint x: 114, startPoint y: 203, endPoint x: 102, endPoint y: 228, distance: 27.4
click at [114, 205] on button "General" at bounding box center [118, 199] width 146 height 28
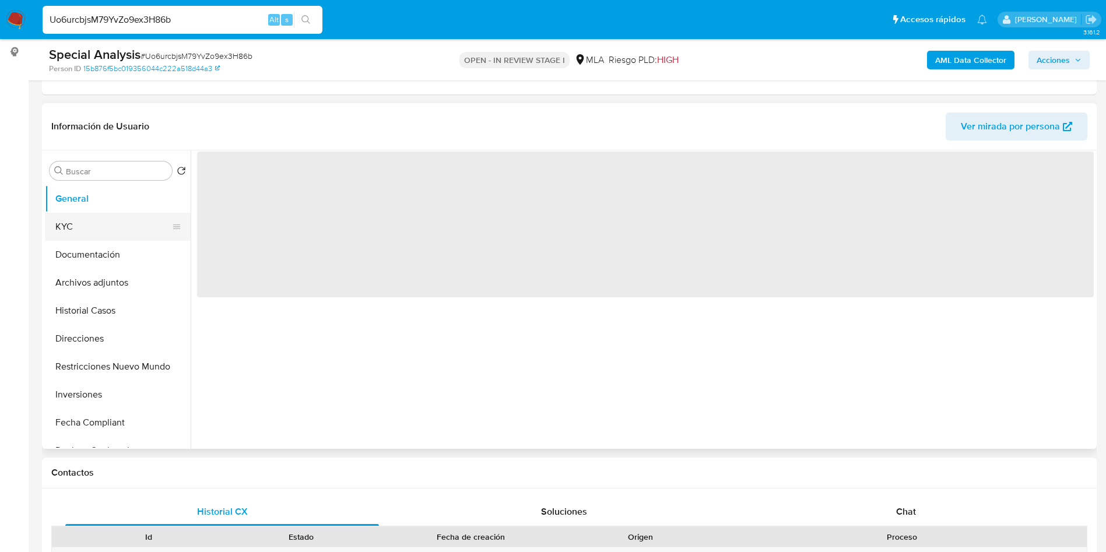
drag, startPoint x: 102, startPoint y: 228, endPoint x: 99, endPoint y: 216, distance: 12.0
click at [100, 226] on button "KYC" at bounding box center [113, 227] width 136 height 28
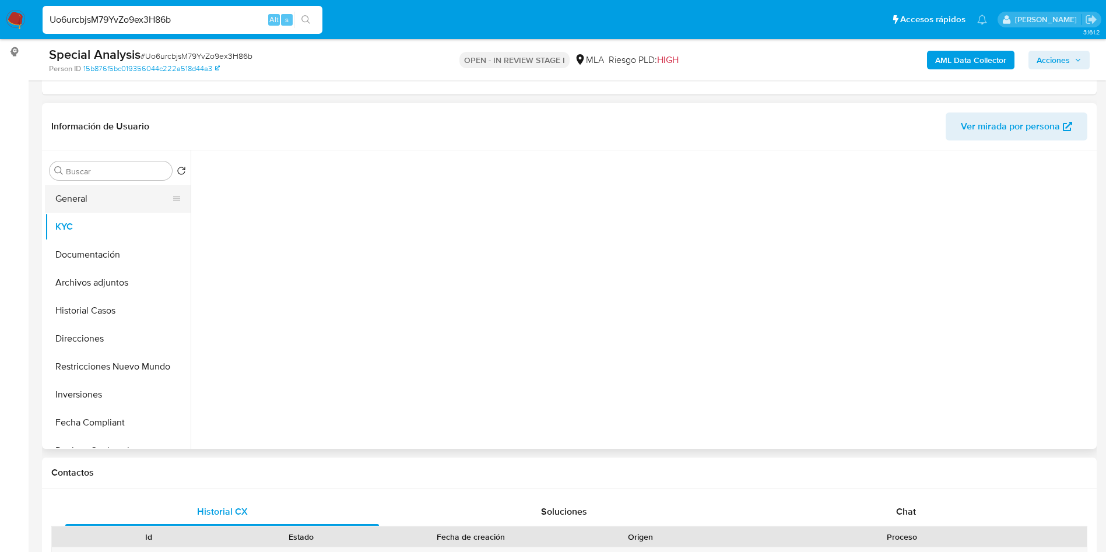
click at [102, 203] on button "General" at bounding box center [113, 199] width 136 height 28
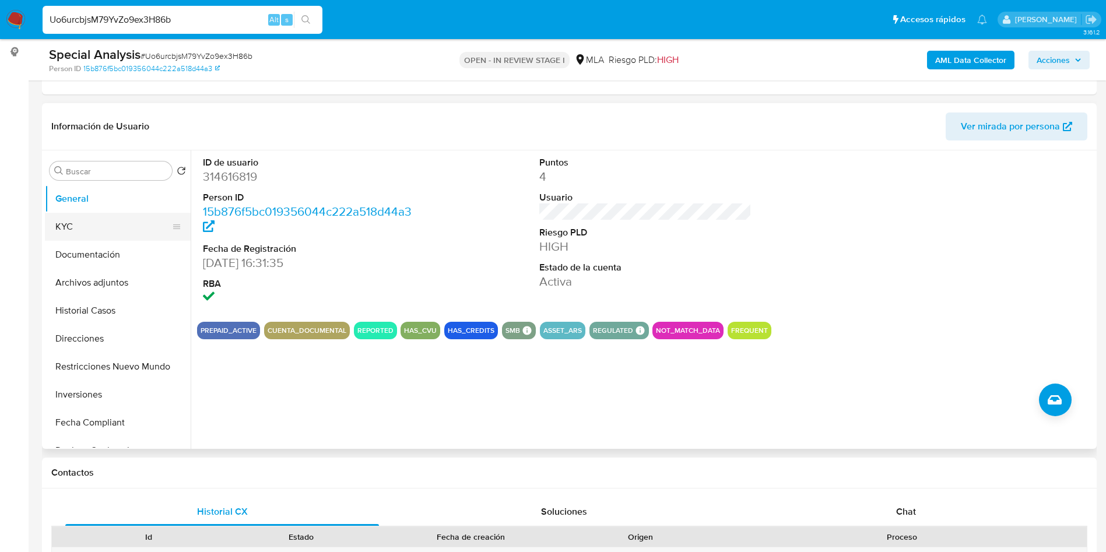
drag, startPoint x: 117, startPoint y: 232, endPoint x: 118, endPoint y: 213, distance: 18.7
click at [110, 224] on button "KYC" at bounding box center [113, 227] width 136 height 28
